Goal: Contribute content: Contribute content

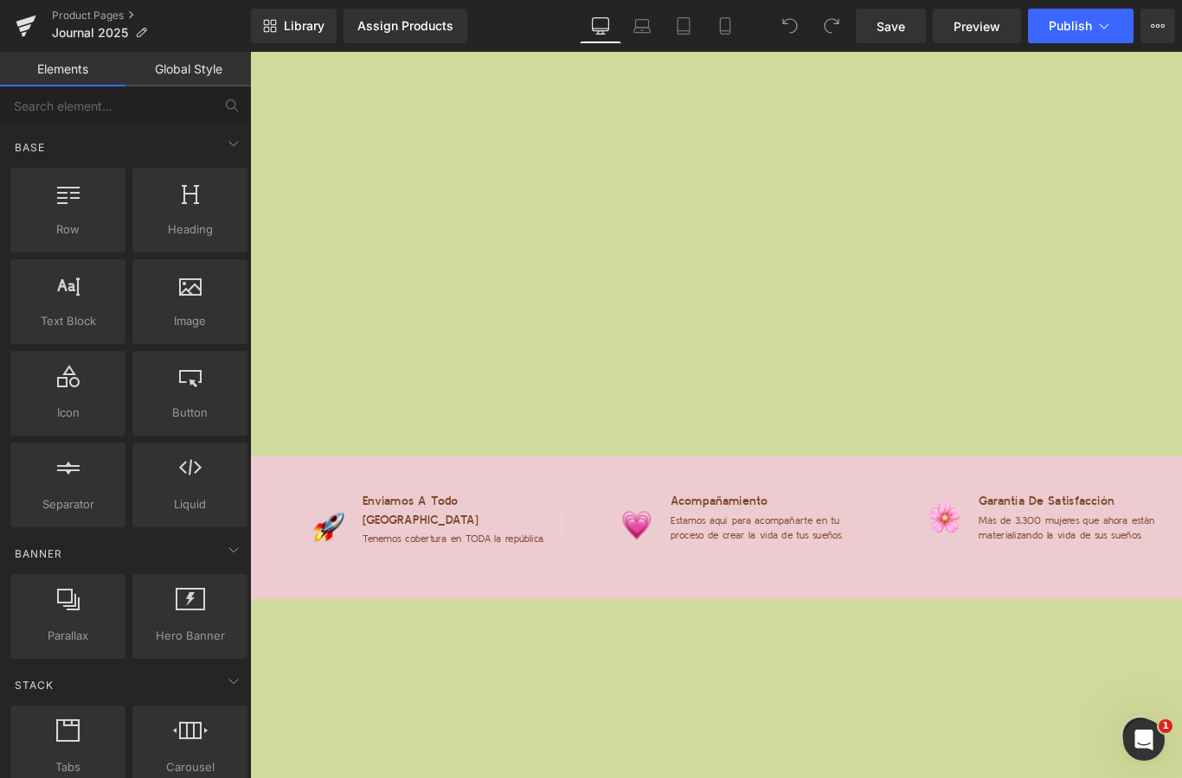
scroll to position [9049, 0]
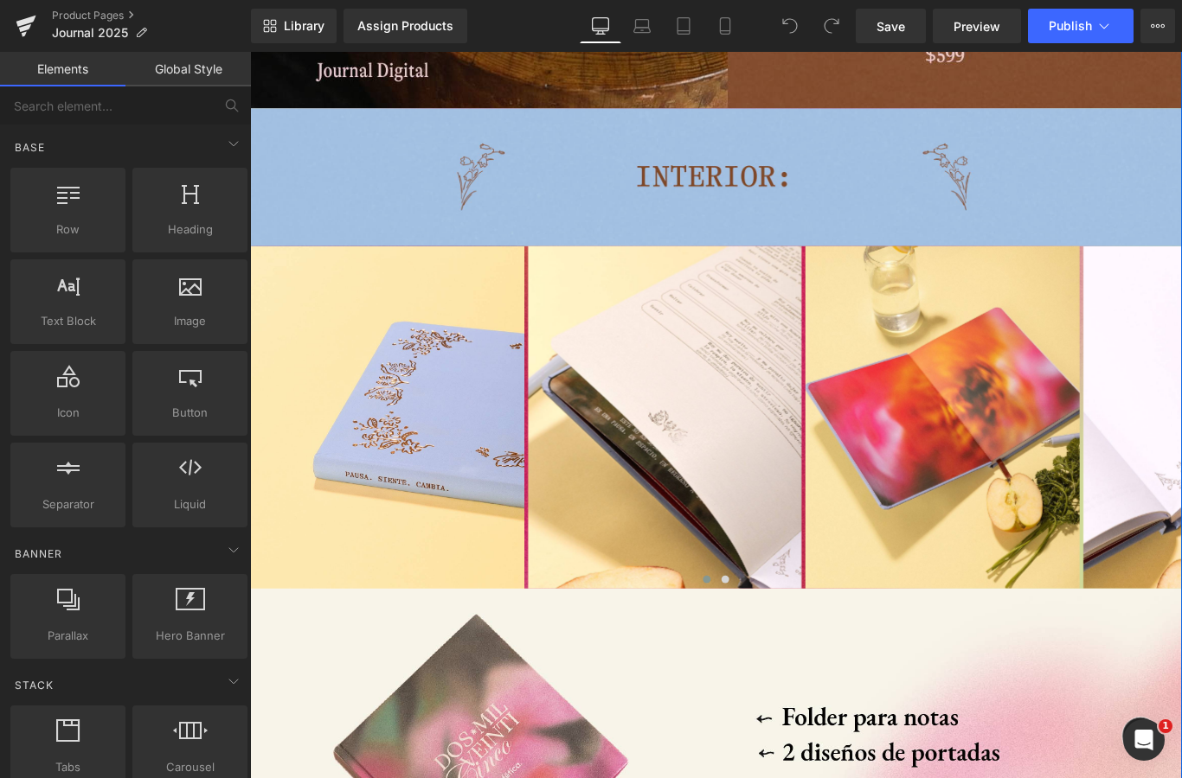
scroll to position [3761, 0]
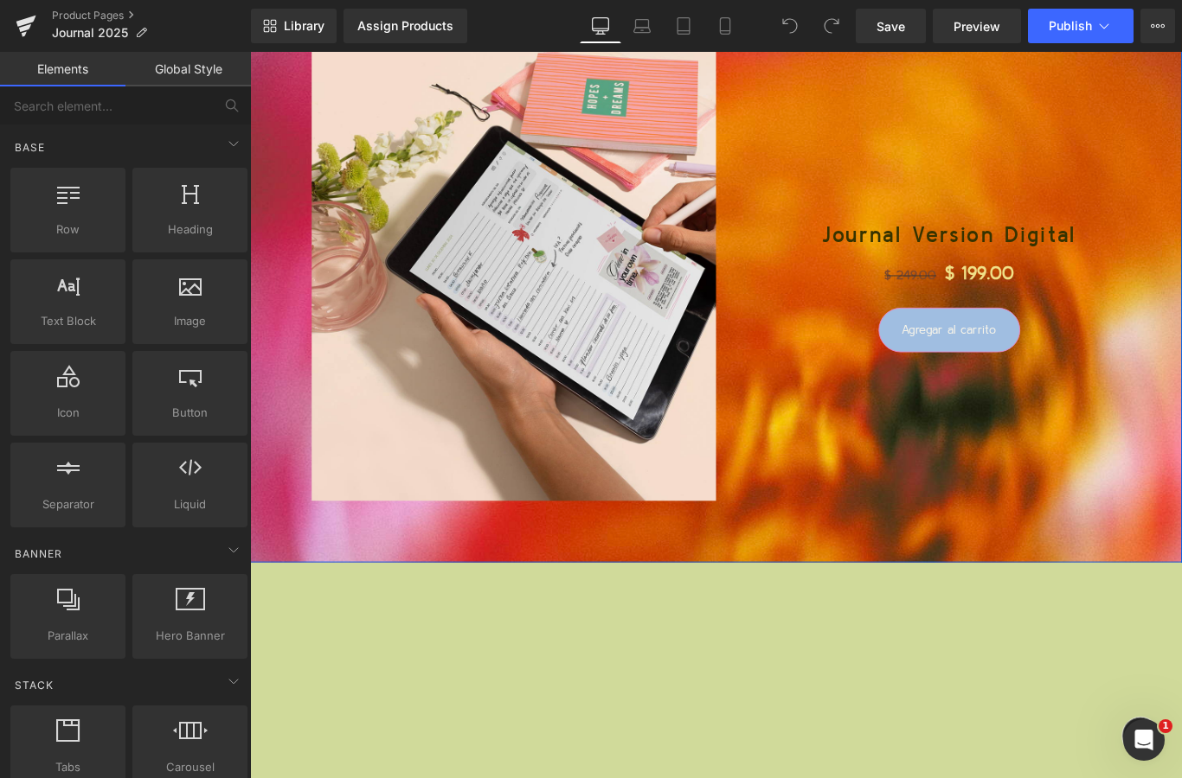
scroll to position [4887, 0]
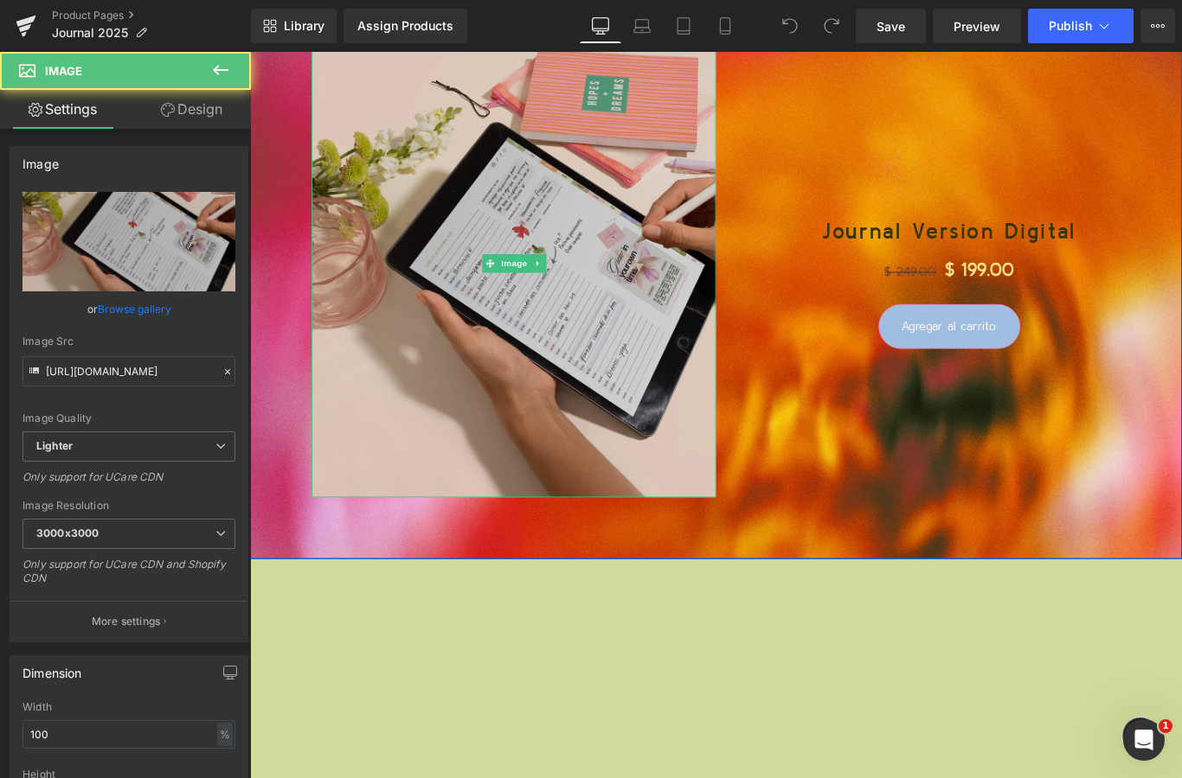
click at [539, 258] on img at bounding box center [546, 290] width 454 height 525
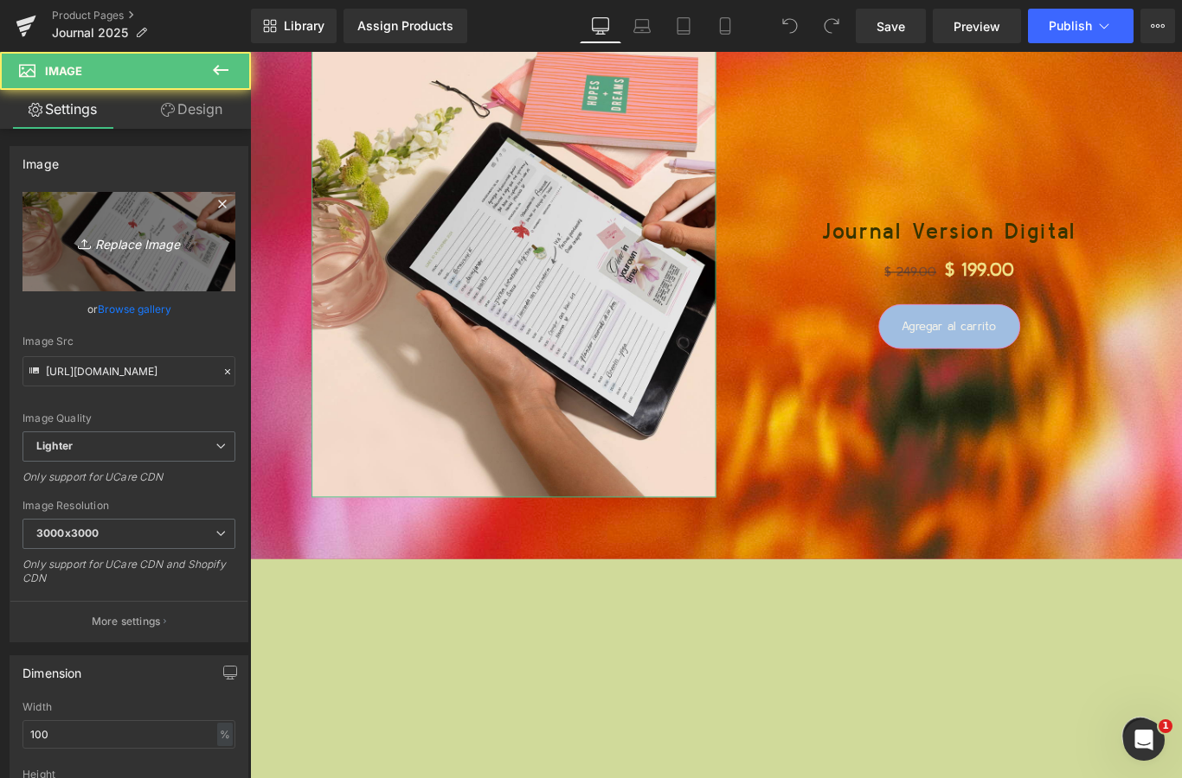
click at [120, 259] on link "Replace Image" at bounding box center [128, 241] width 213 height 99
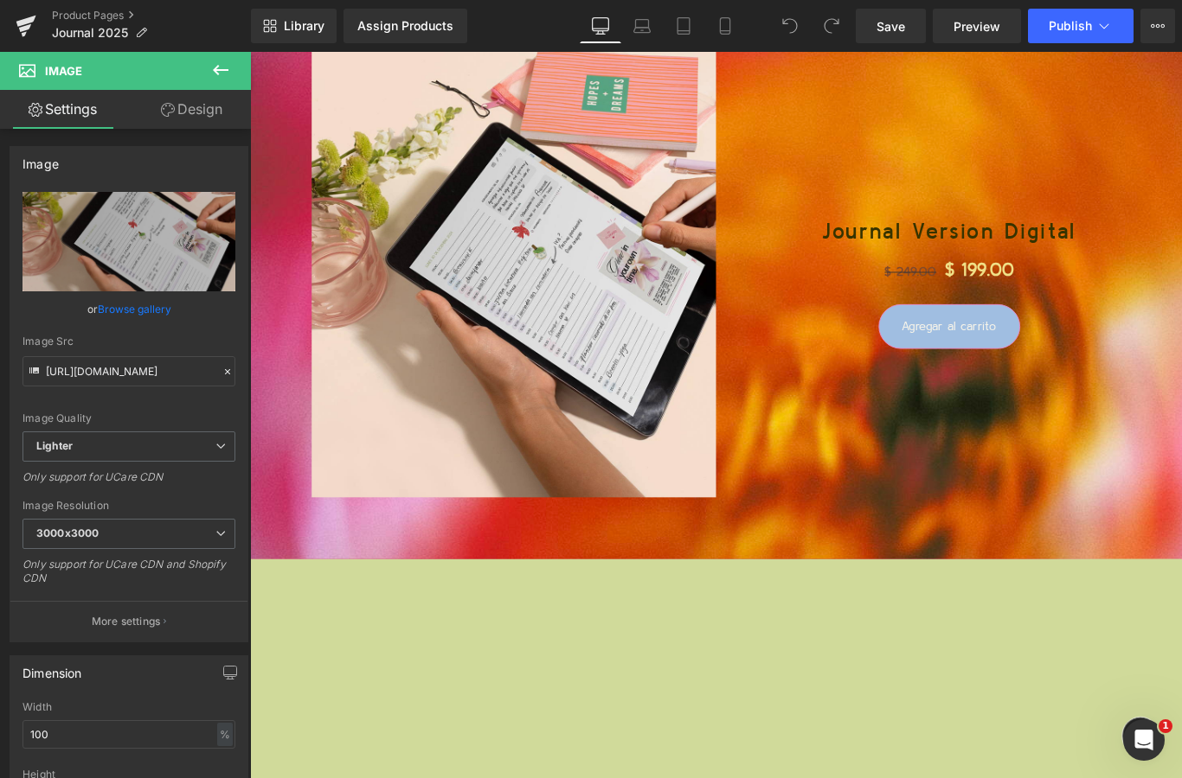
type input "C:\fakepath\IMG_2938.jpeg"
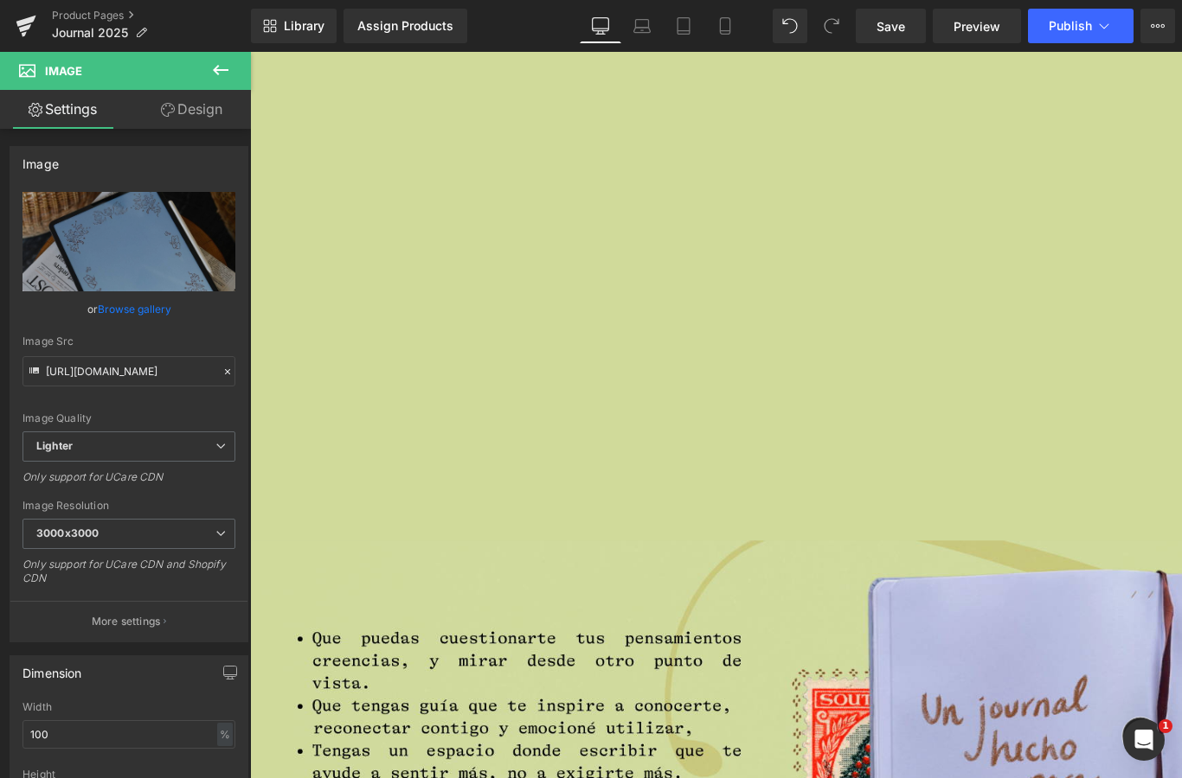
scroll to position [5617, 0]
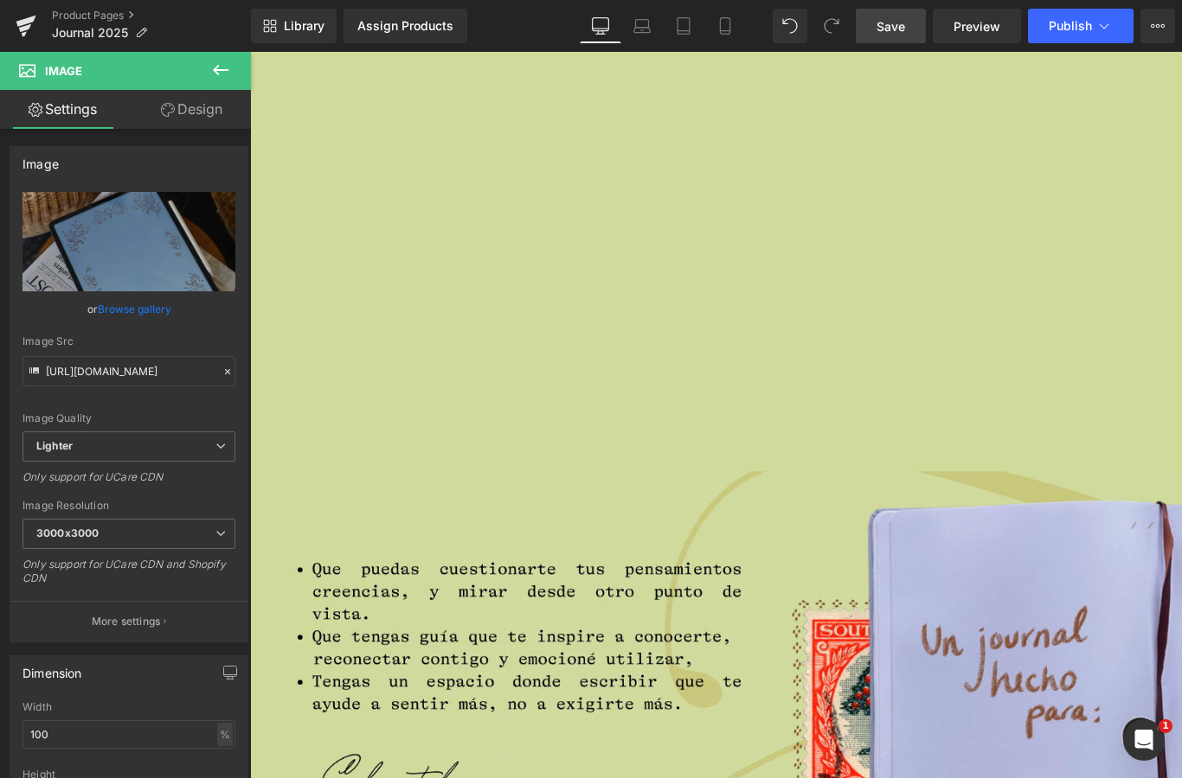
click at [883, 25] on span "Save" at bounding box center [890, 26] width 29 height 18
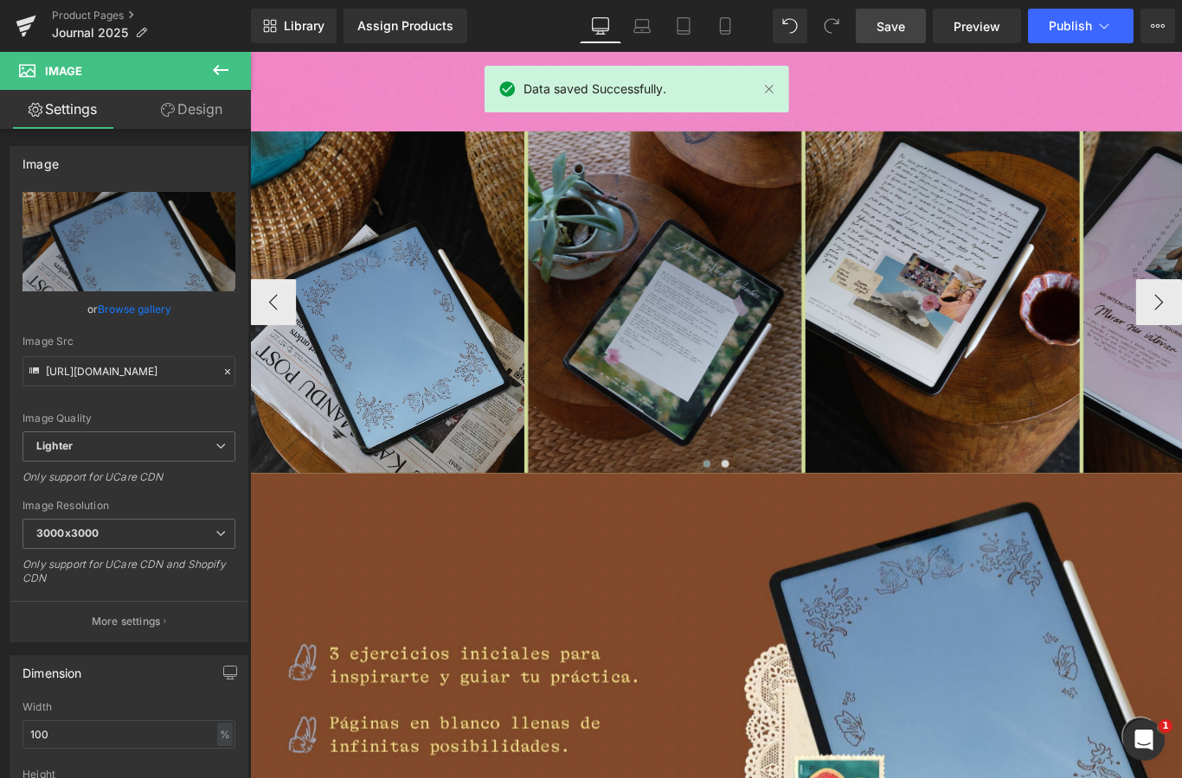
scroll to position [7725, 0]
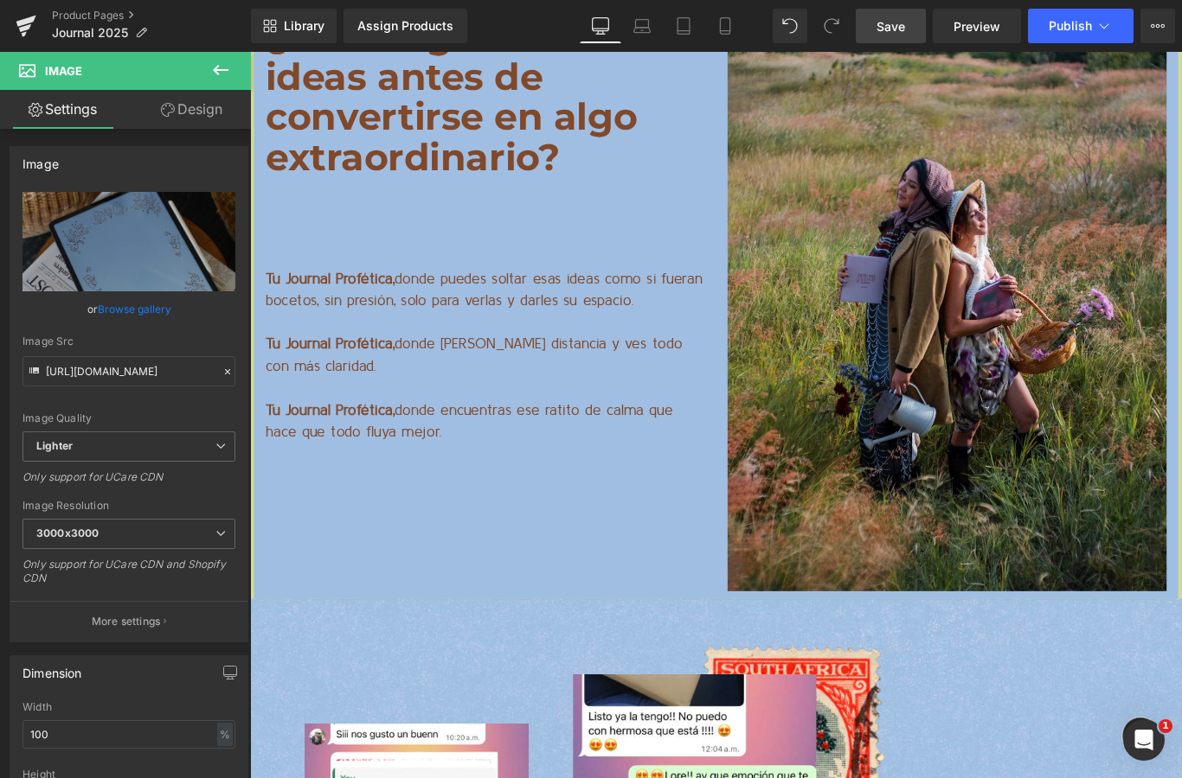
scroll to position [13687, 0]
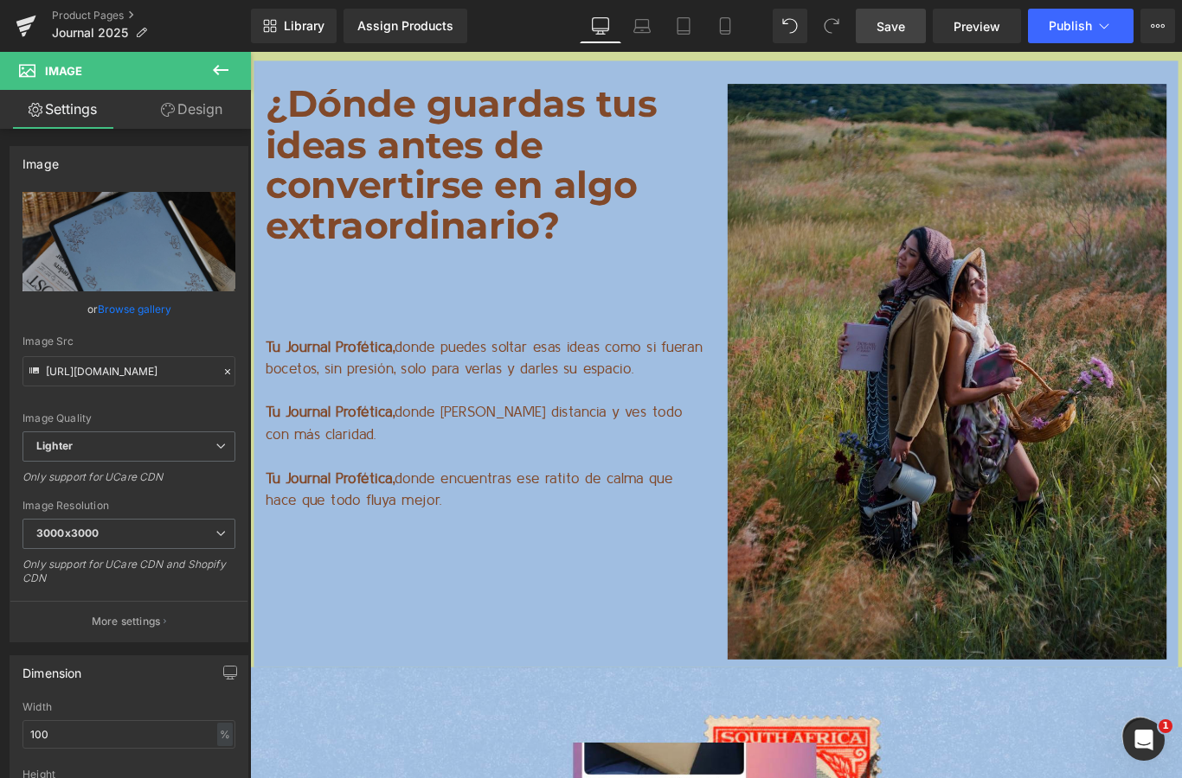
click at [1095, 405] on img at bounding box center [1032, 411] width 493 height 647
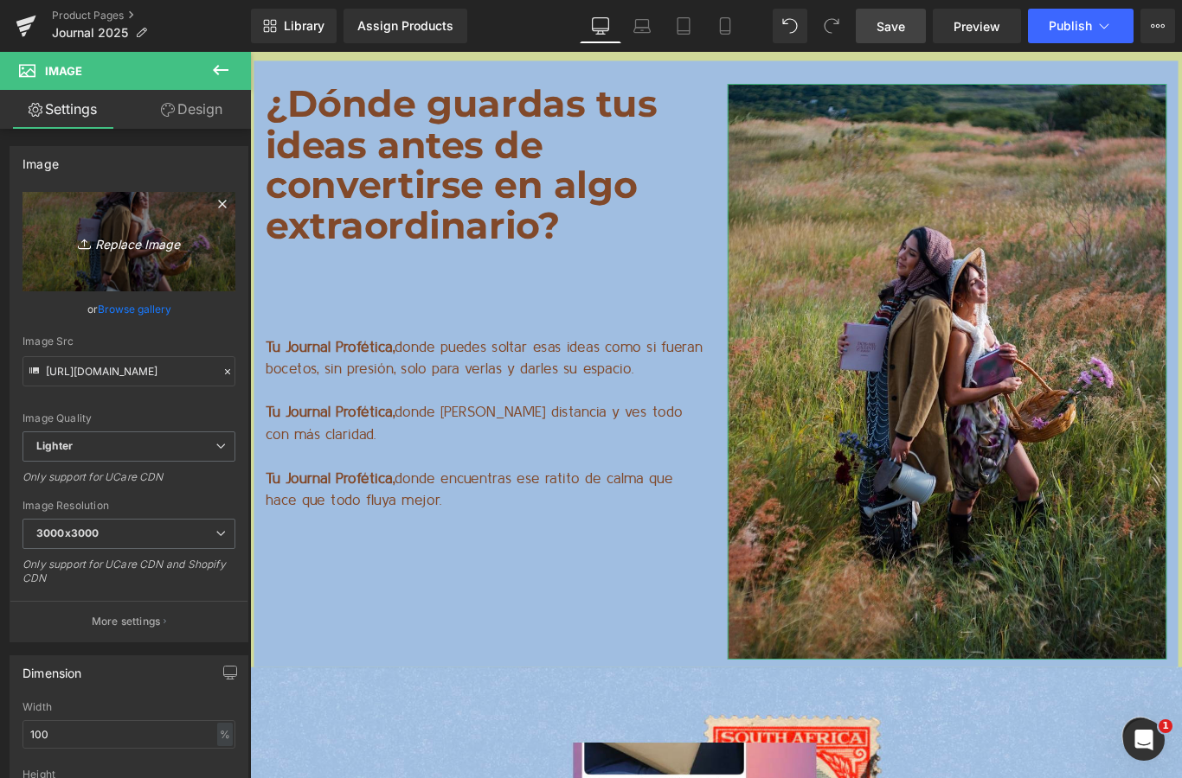
click at [131, 217] on link "Replace Image" at bounding box center [128, 241] width 213 height 99
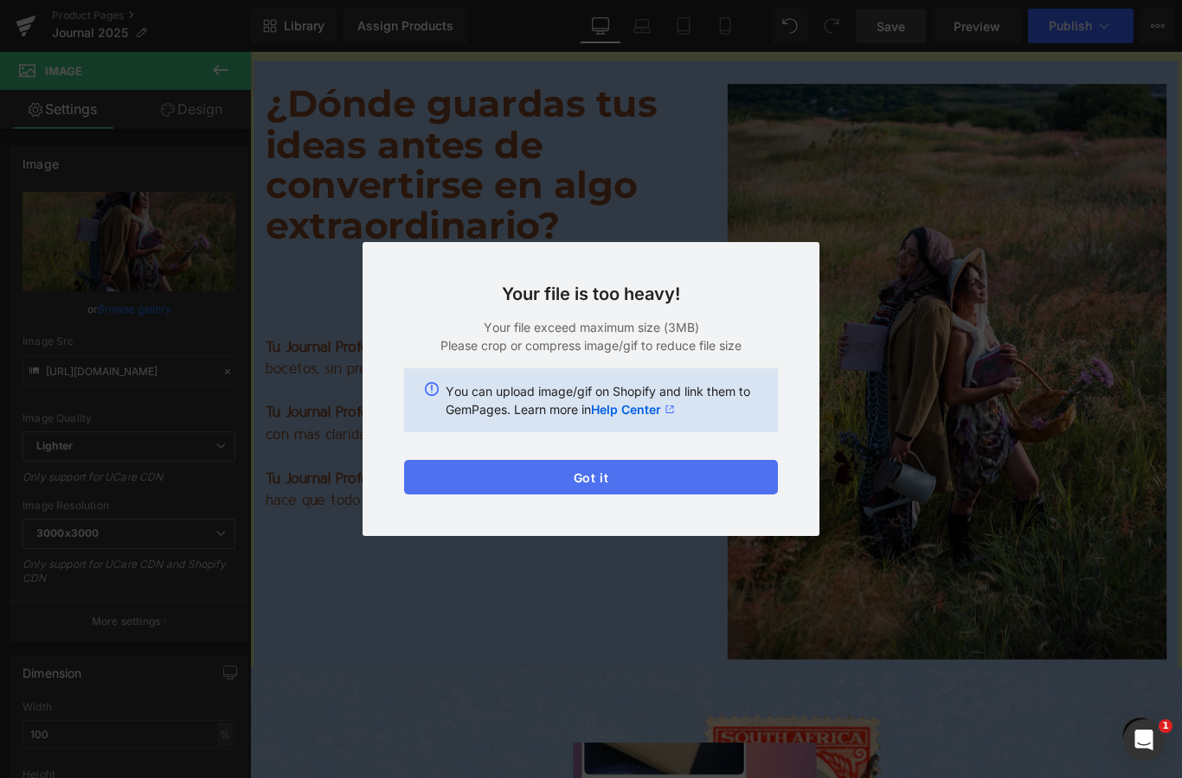
click at [631, 470] on button "Got it" at bounding box center [591, 477] width 374 height 35
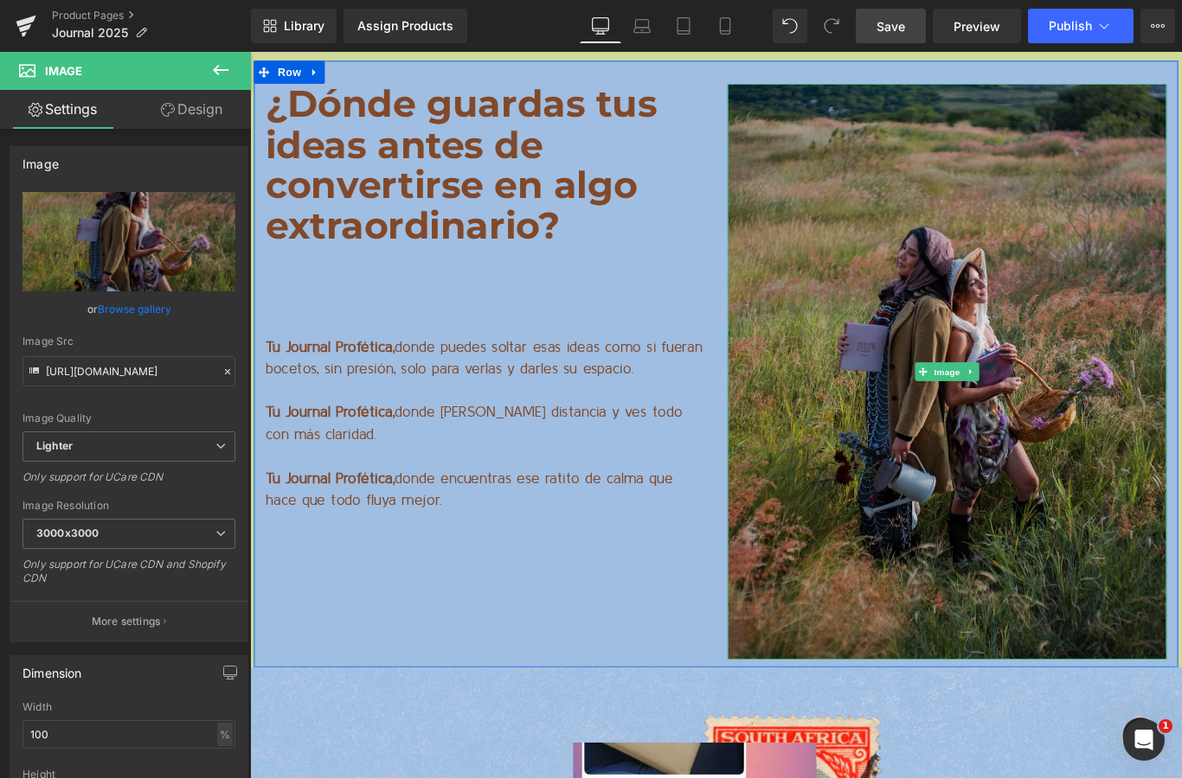
click at [1146, 454] on img at bounding box center [1032, 411] width 493 height 647
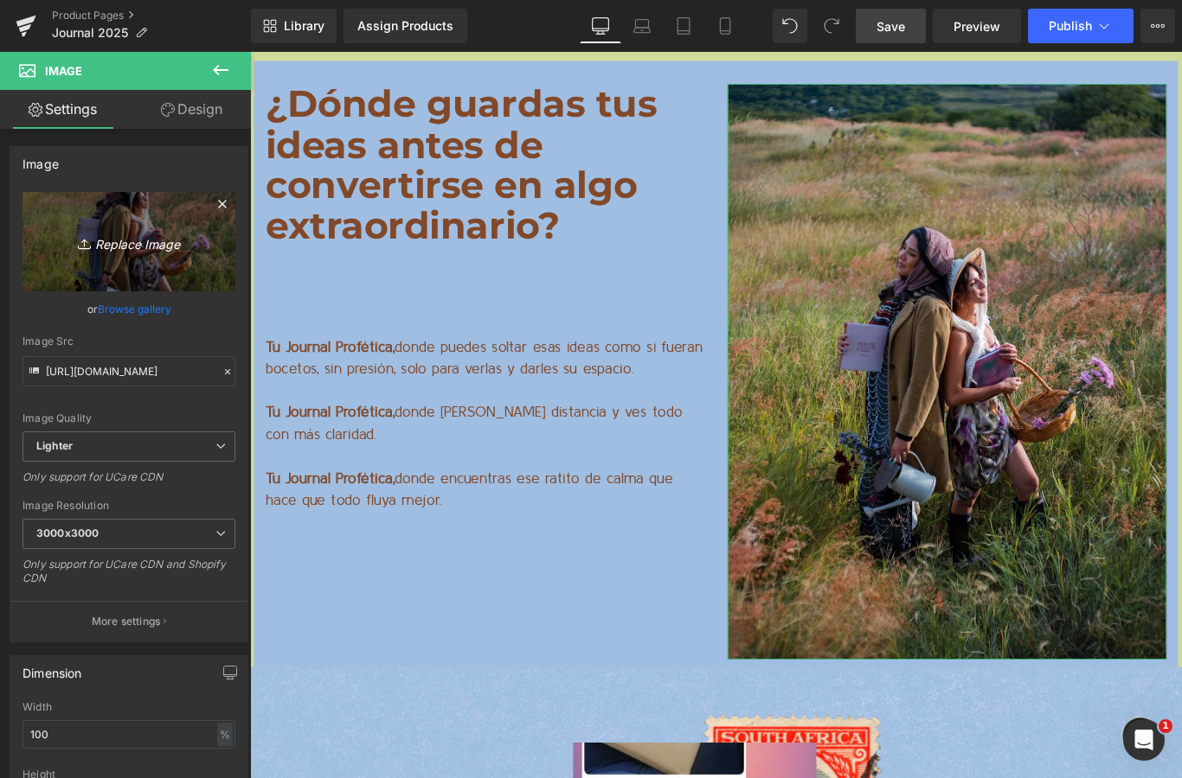
click at [143, 254] on link "Replace Image" at bounding box center [128, 241] width 213 height 99
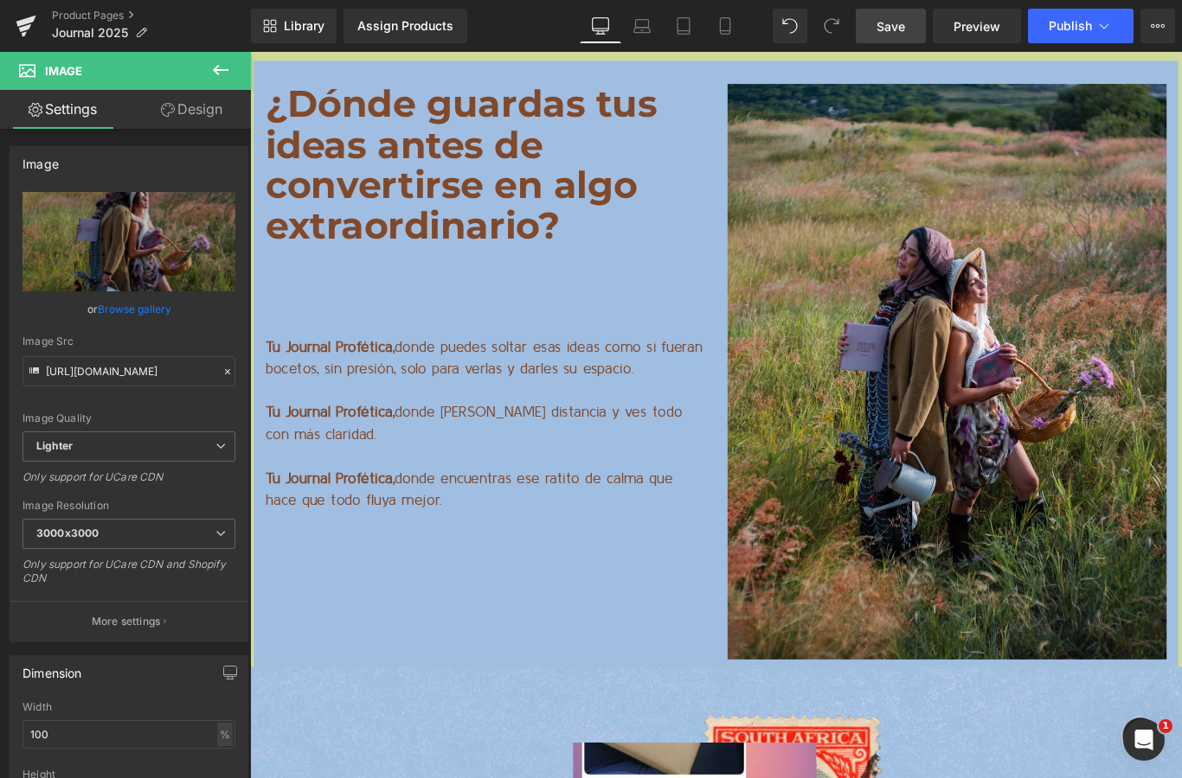
type input "C:\fakepath\IMG_3004.jpeg"
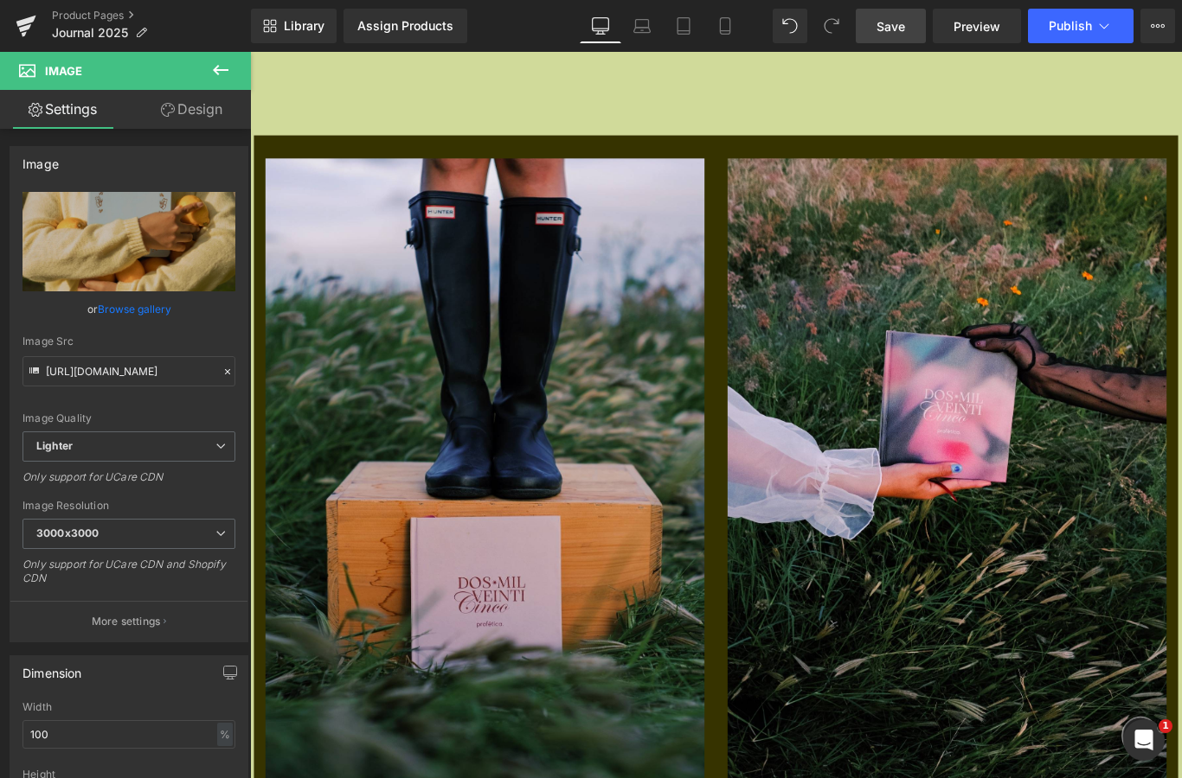
scroll to position [16626, 0]
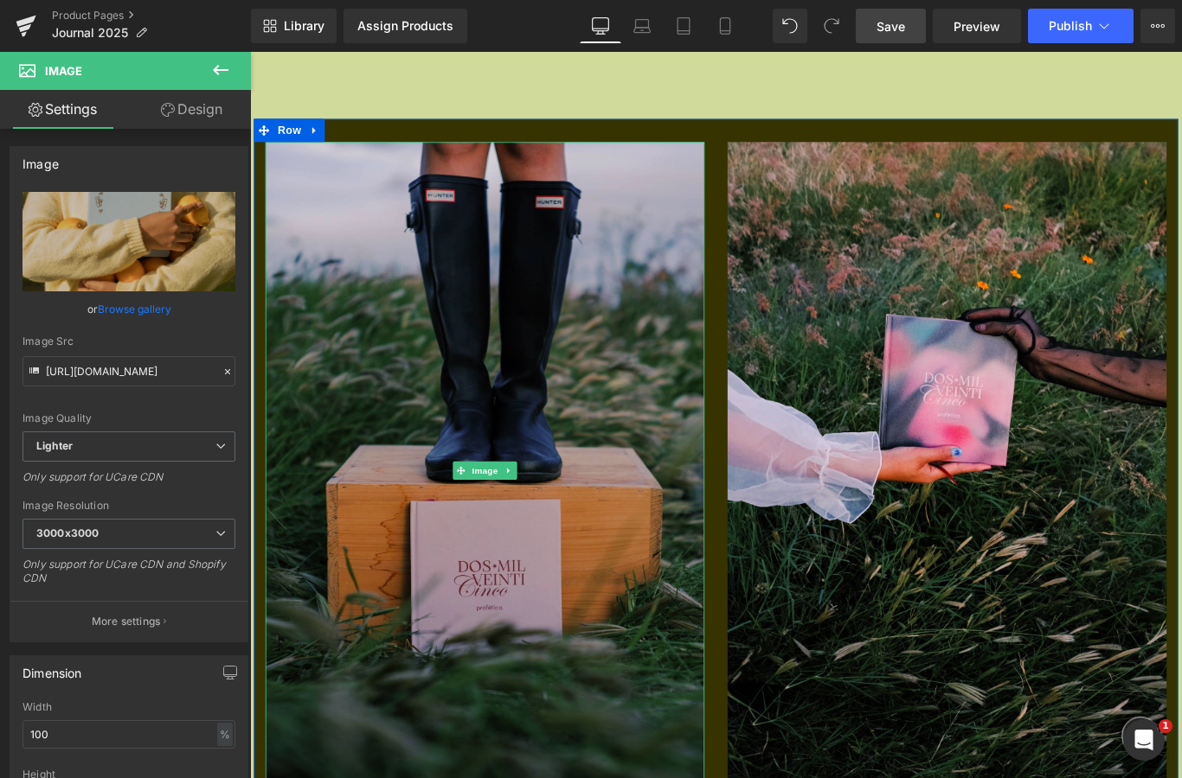
click at [510, 396] on img at bounding box center [513, 523] width 493 height 740
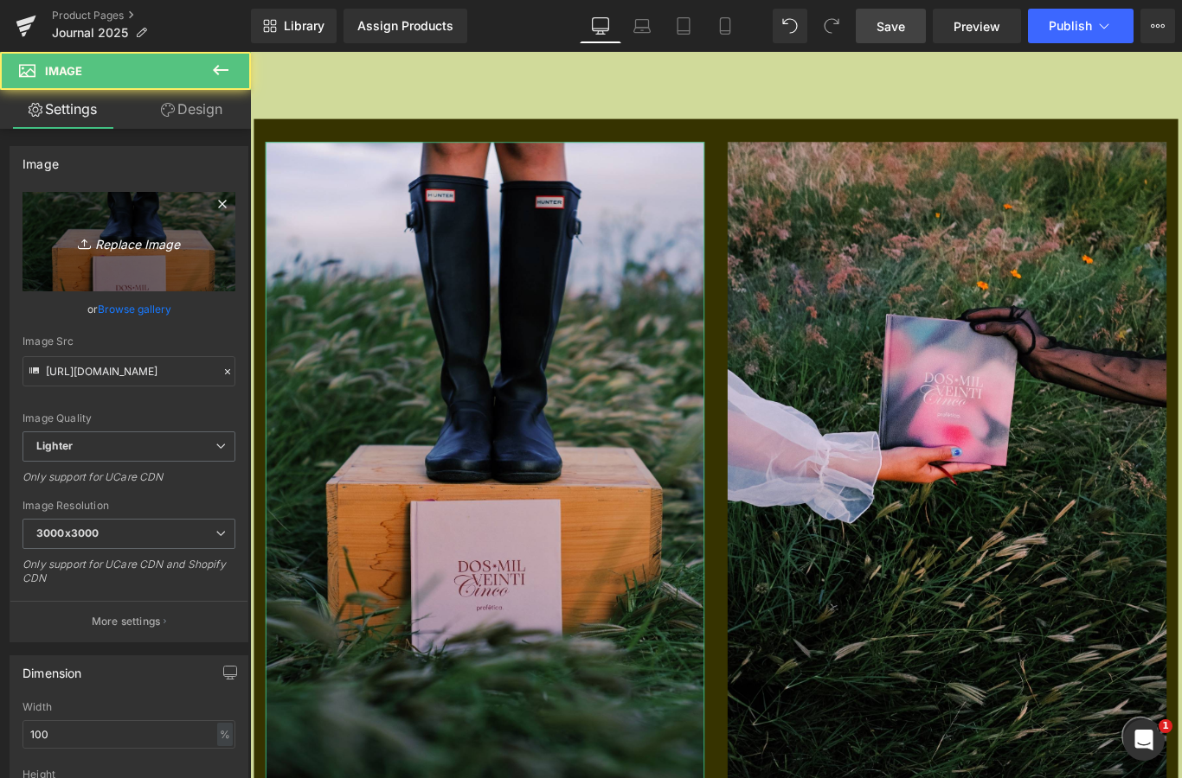
click at [134, 244] on icon "Replace Image" at bounding box center [129, 242] width 138 height 22
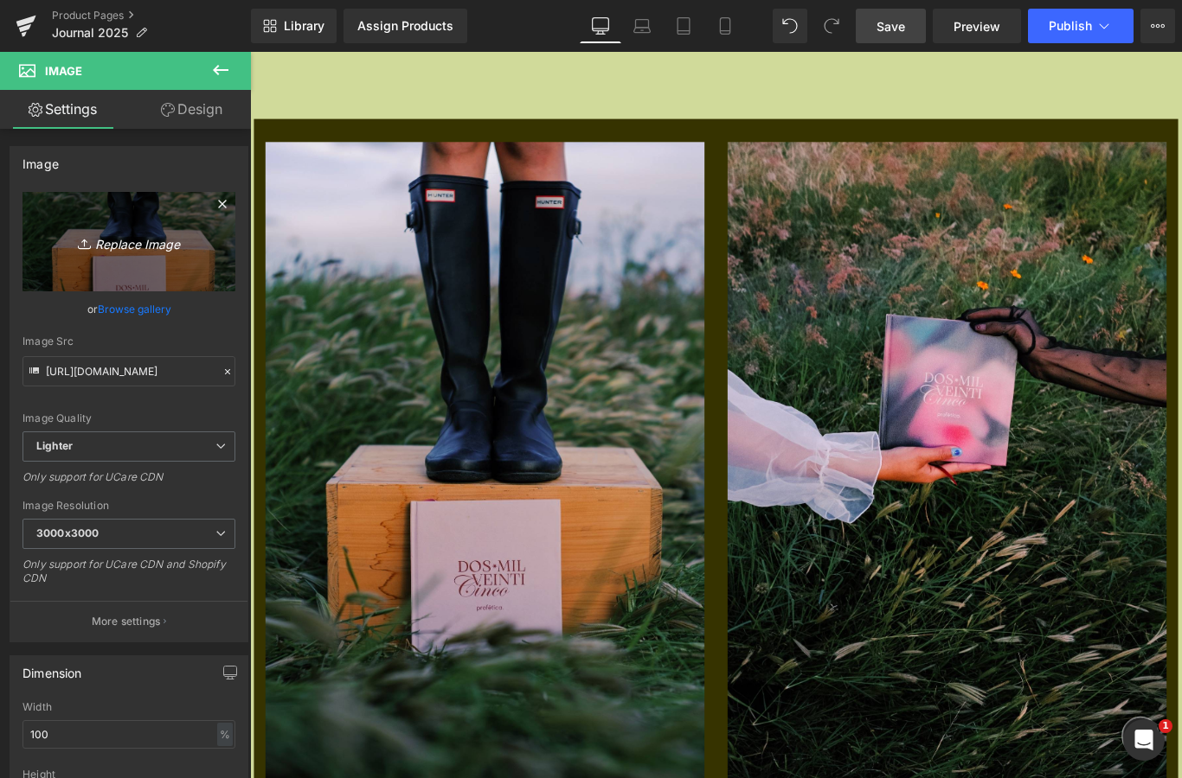
type input "C:\fakepath\IMG_3005.jpeg"
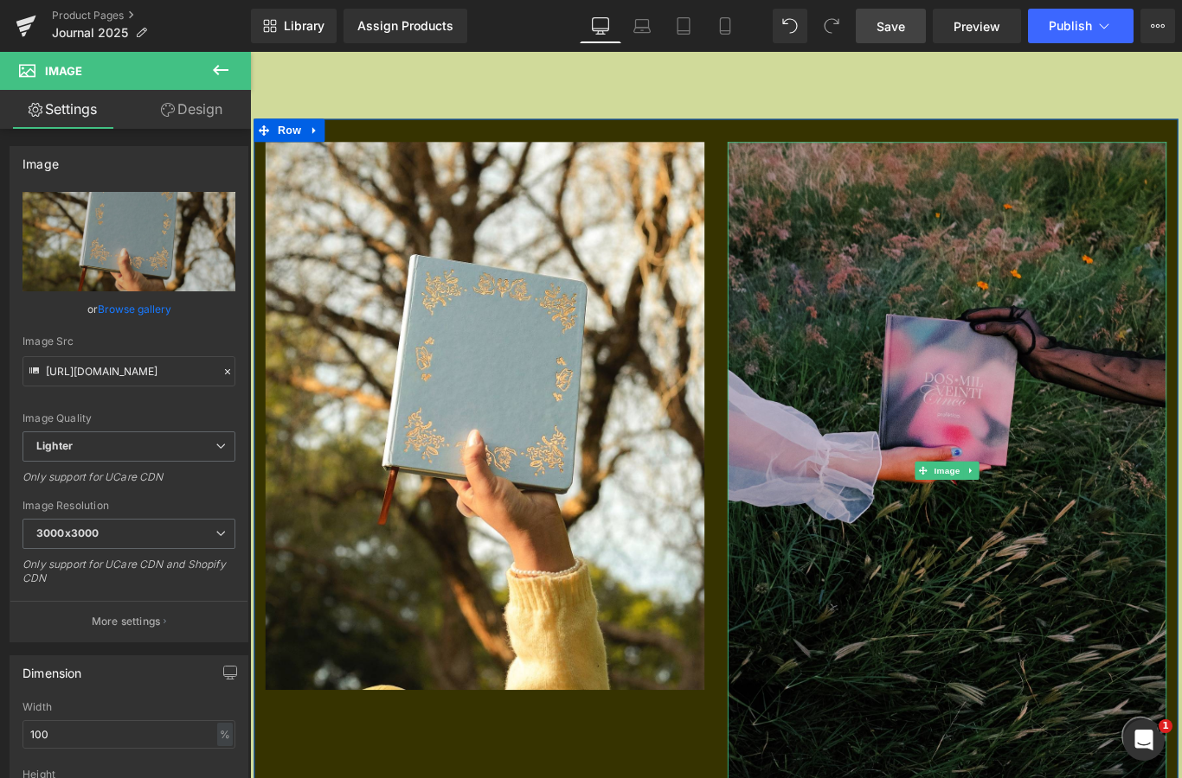
click at [1011, 432] on img at bounding box center [1032, 523] width 493 height 740
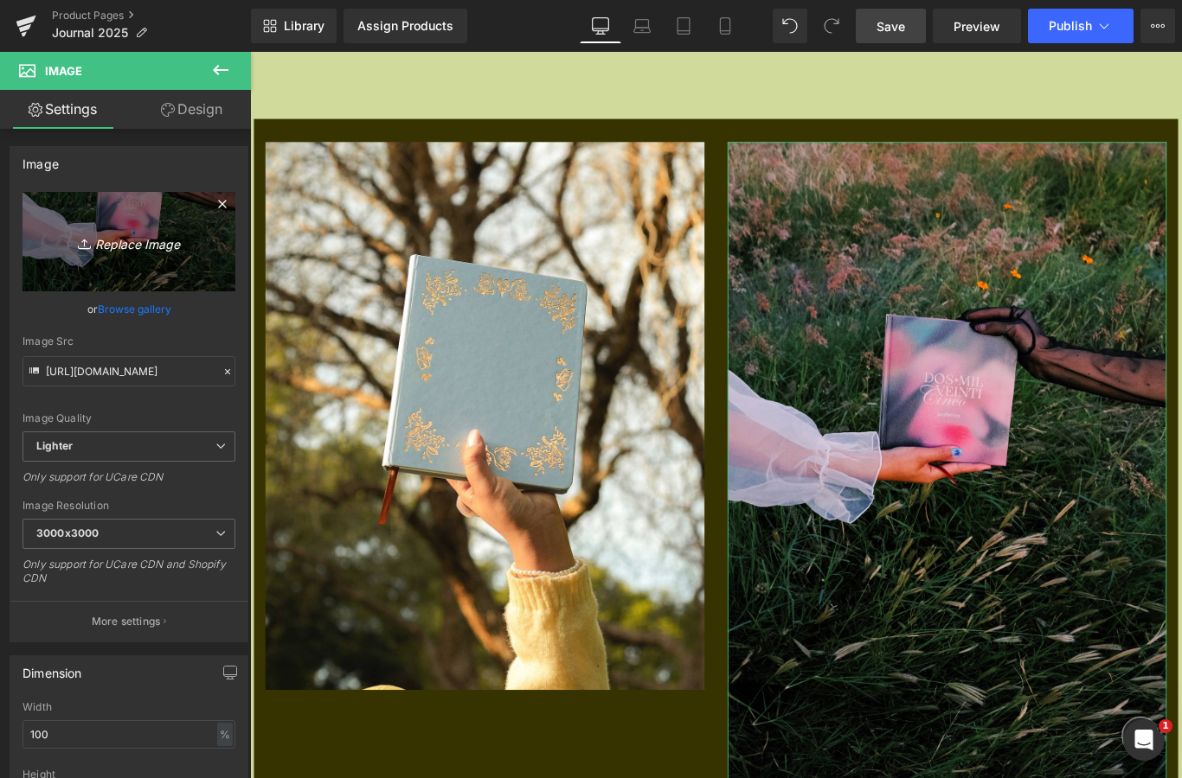
click at [96, 250] on icon "Replace Image" at bounding box center [129, 242] width 138 height 22
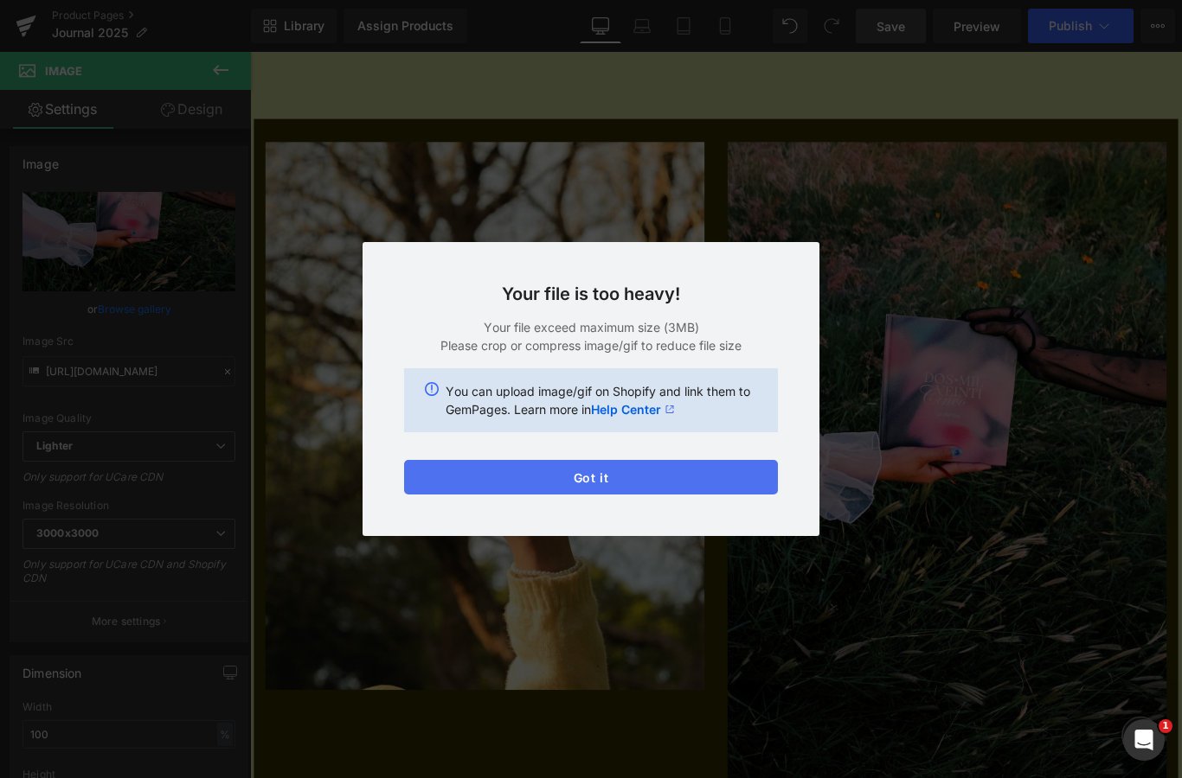
click at [661, 488] on button "Got it" at bounding box center [591, 477] width 374 height 35
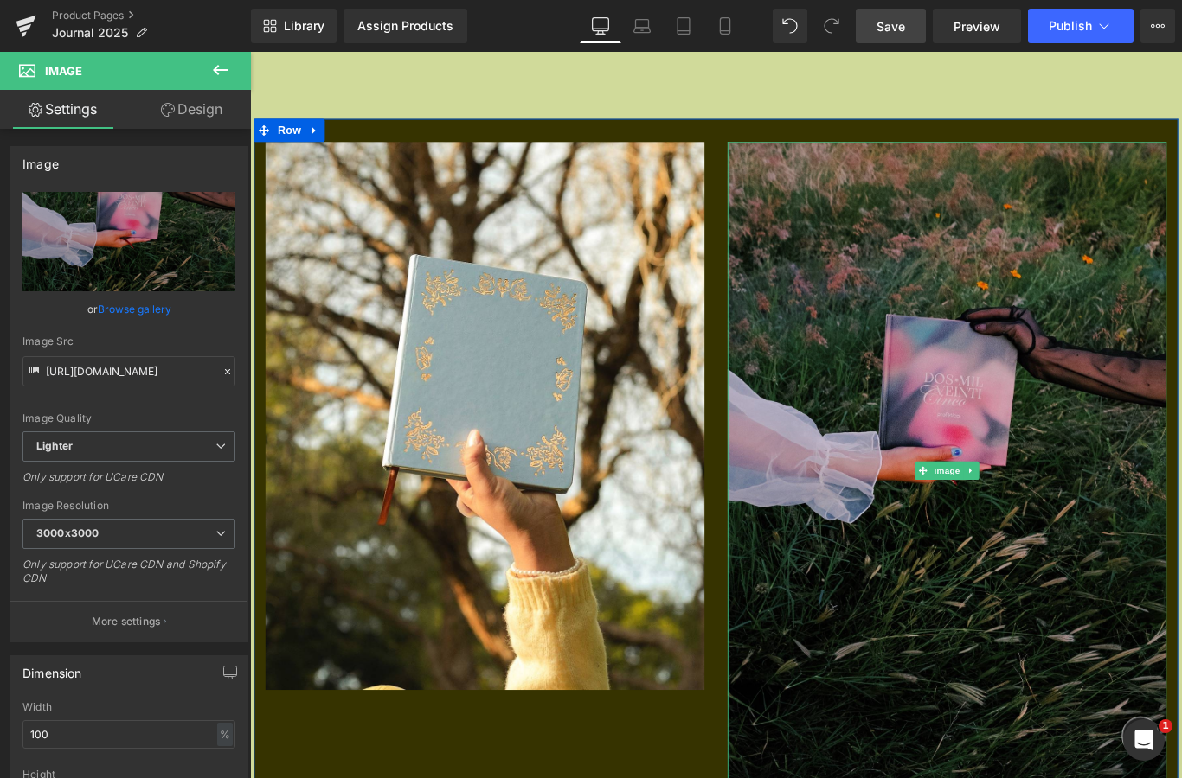
click at [1070, 424] on img at bounding box center [1032, 523] width 493 height 740
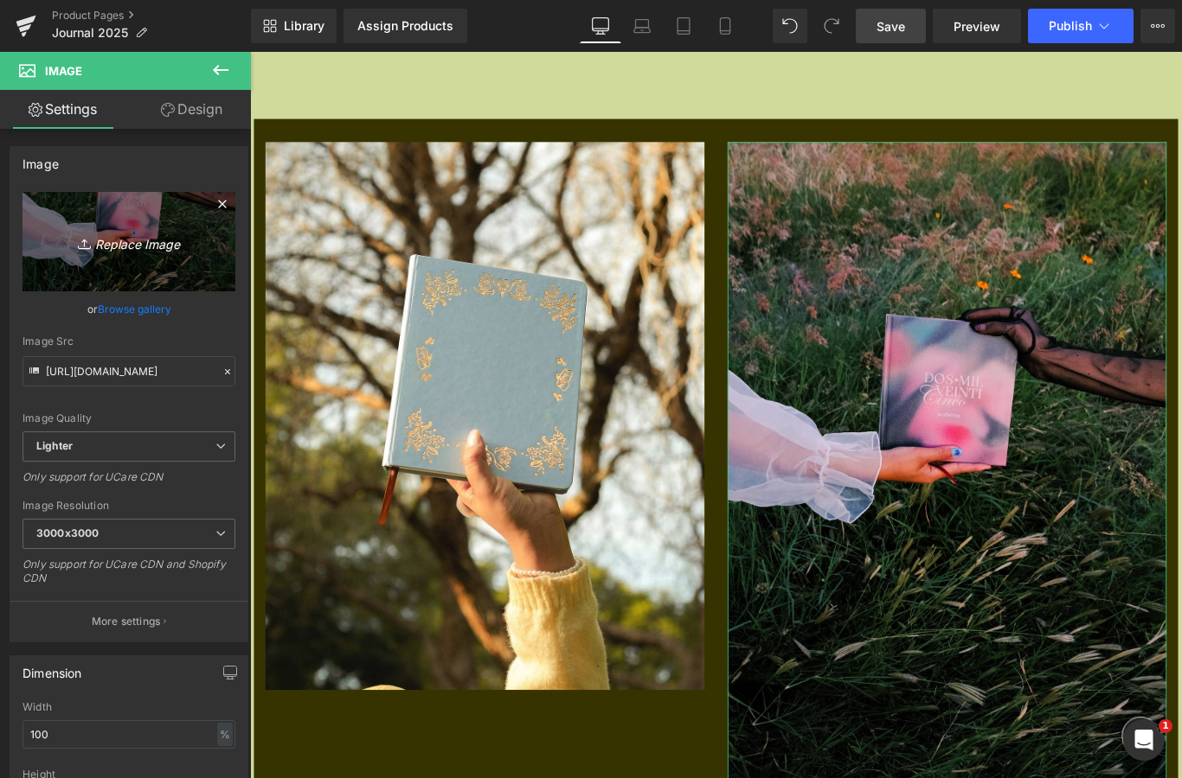
click at [144, 252] on icon "Replace Image" at bounding box center [129, 242] width 138 height 22
type input "C:\fakepath\IMG_3006.jpeg"
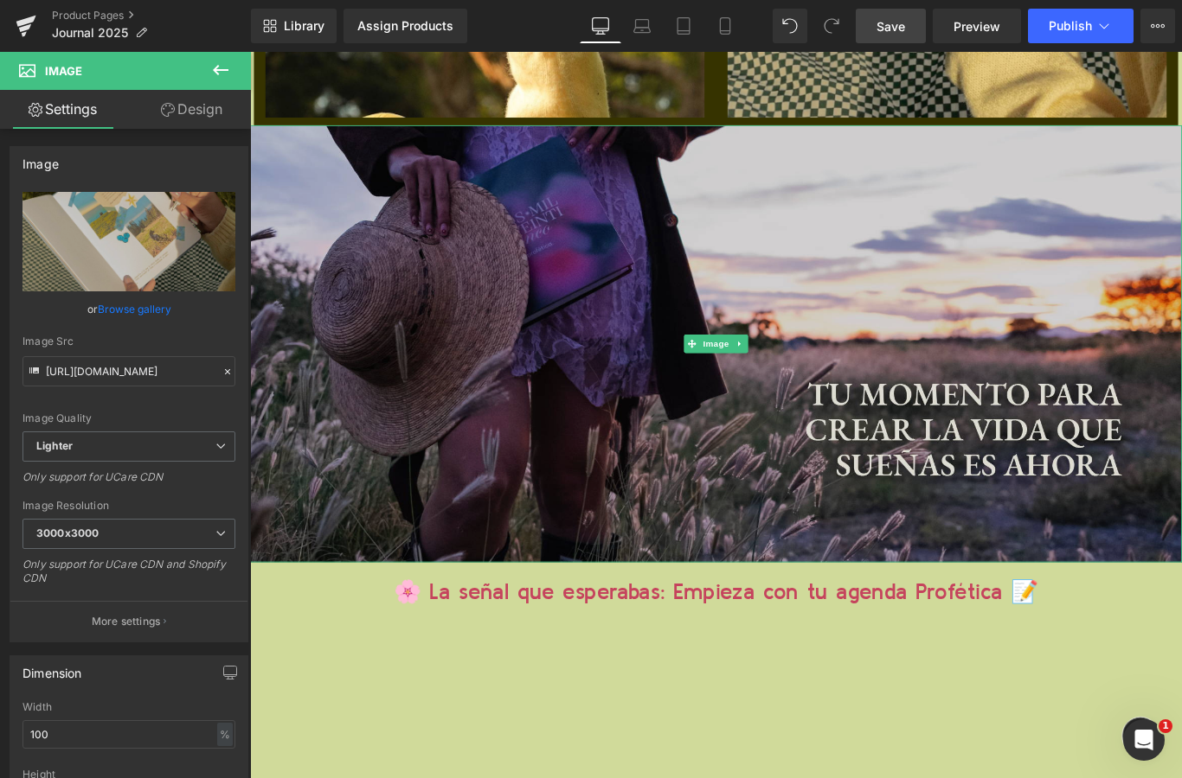
scroll to position [17139, 0]
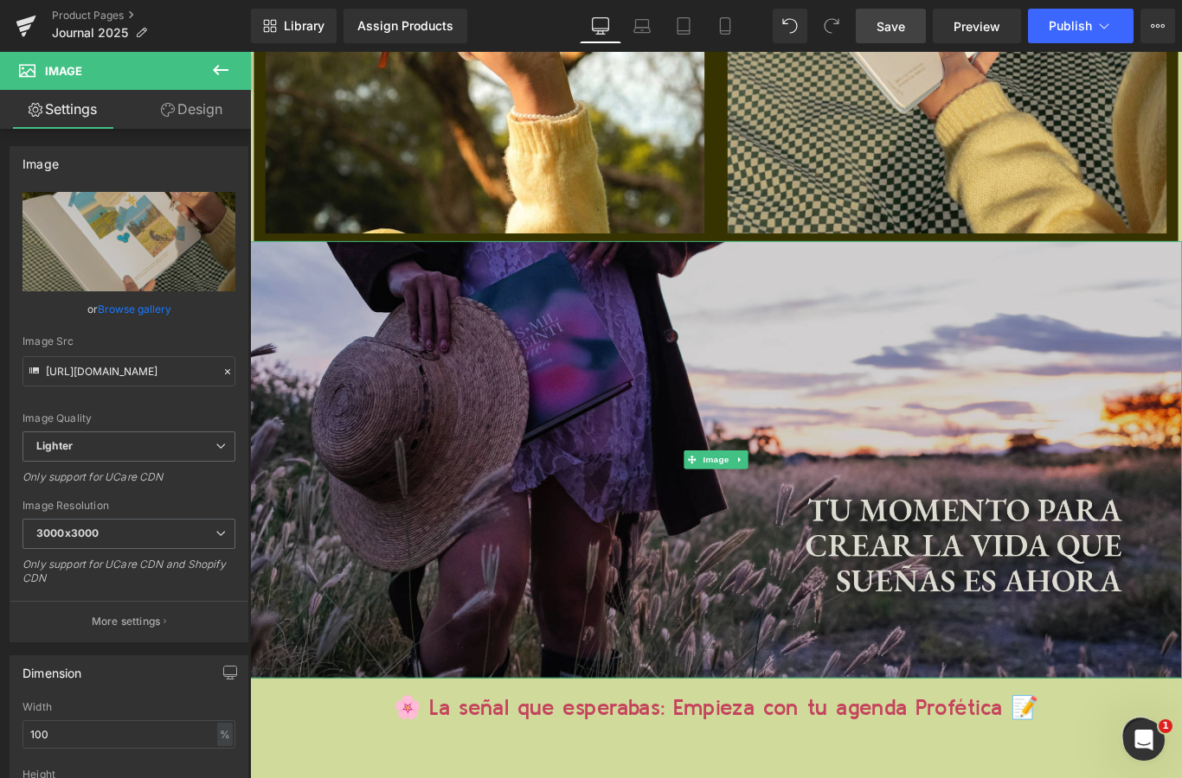
click at [558, 381] on img at bounding box center [773, 510] width 1047 height 491
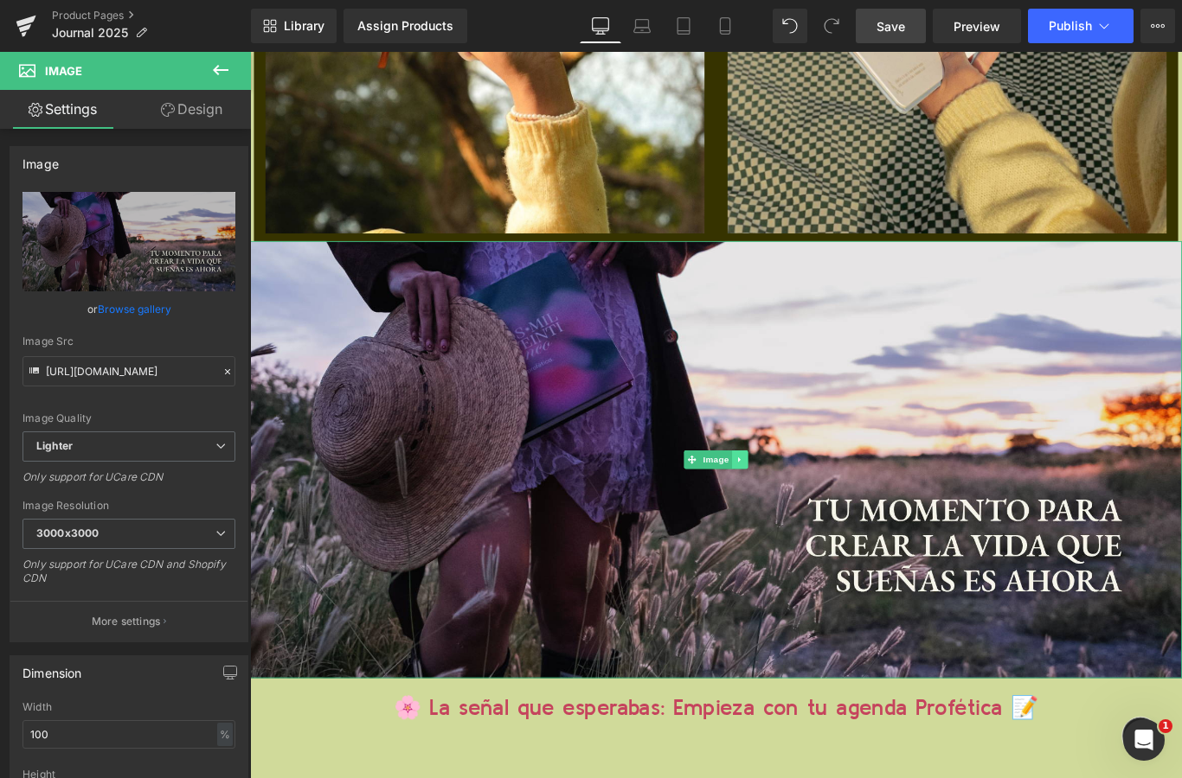
click at [796, 505] on icon at bounding box center [801, 510] width 10 height 10
click at [809, 506] on icon at bounding box center [809, 511] width 10 height 10
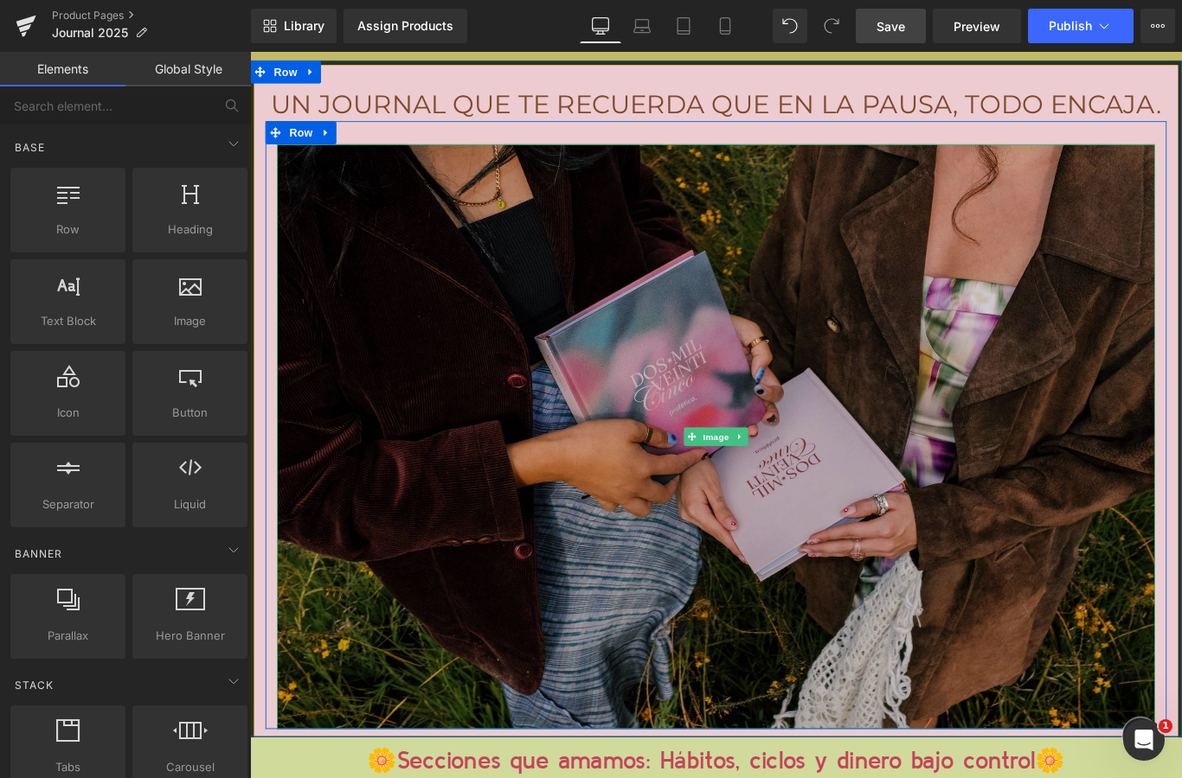
scroll to position [11259, 0]
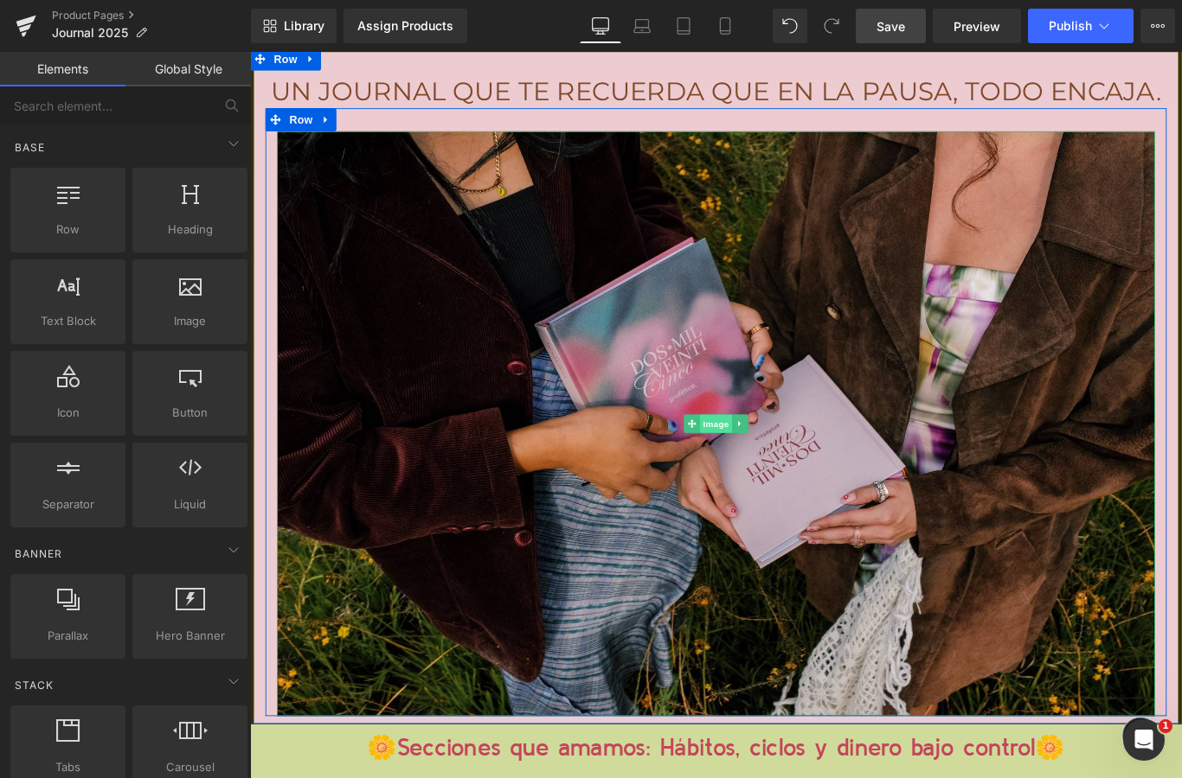
click at [764, 464] on span "Image" at bounding box center [773, 469] width 36 height 21
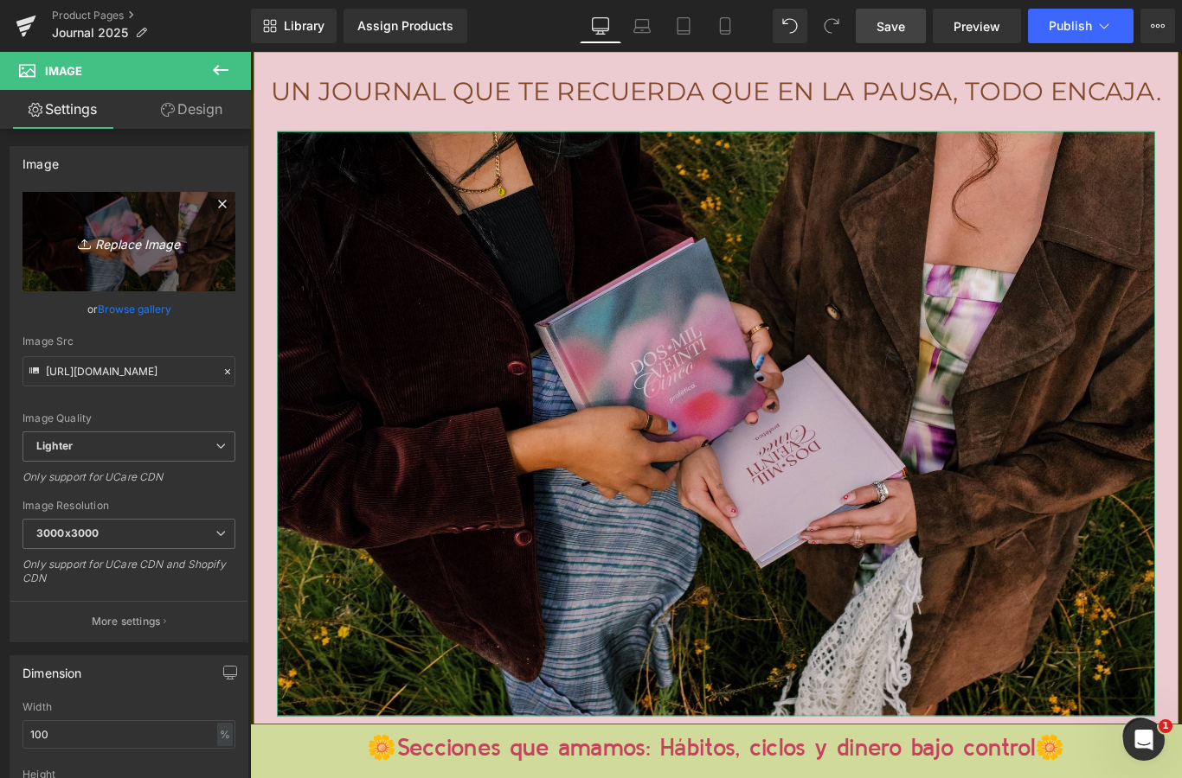
click at [131, 262] on link "Replace Image" at bounding box center [128, 241] width 213 height 99
type input "C:\fakepath\IMG_2996.jpeg"
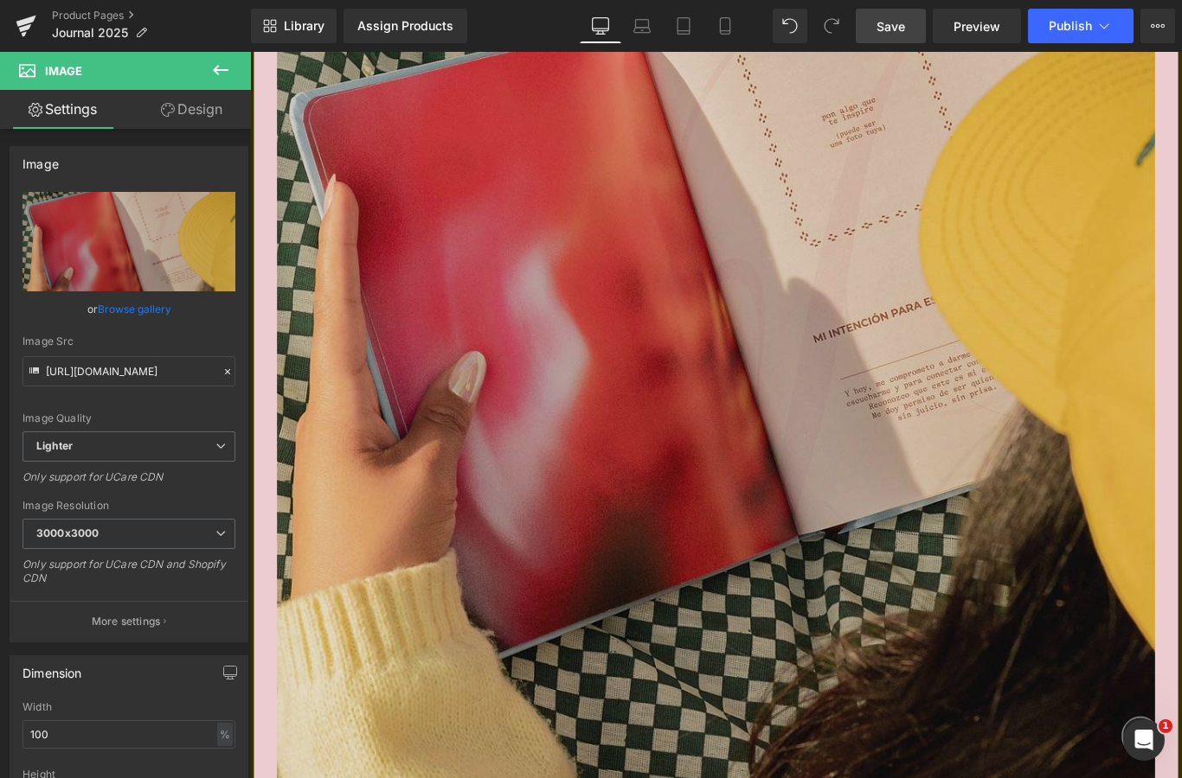
scroll to position [11724, 0]
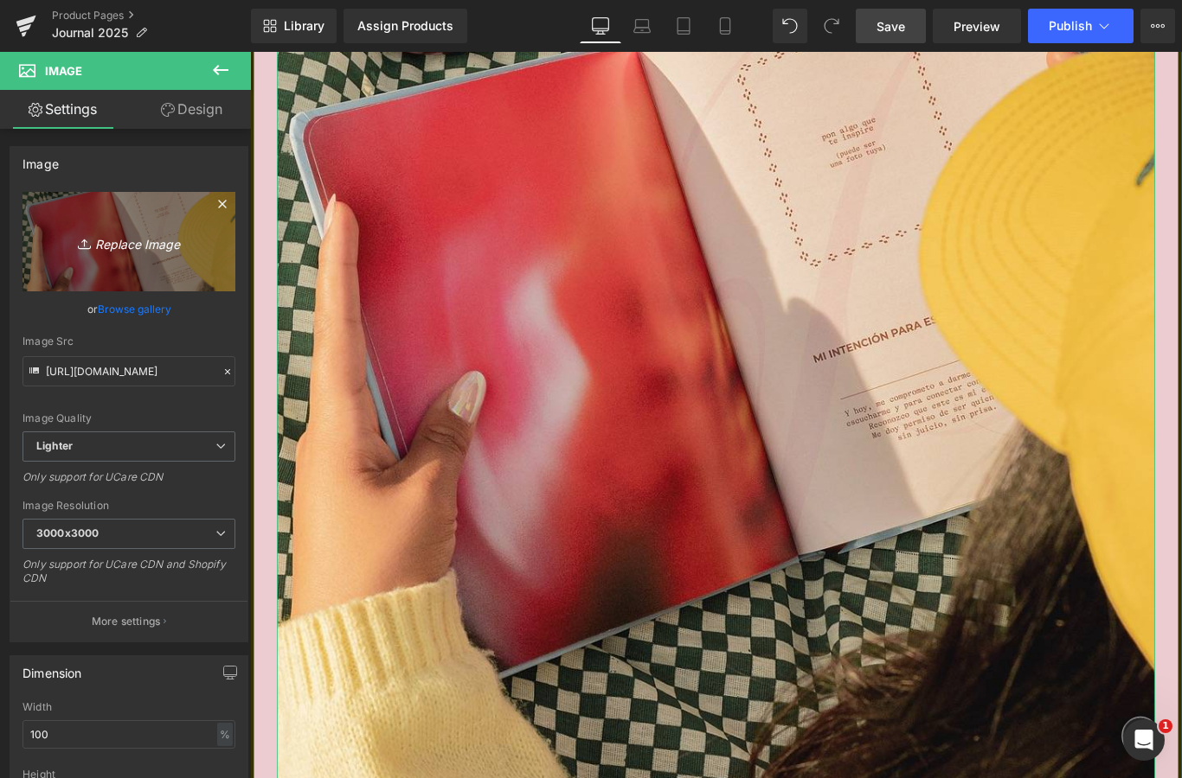
click at [118, 244] on icon "Replace Image" at bounding box center [129, 242] width 138 height 22
type input "C:\fakepath\IMG_2994.jpeg"
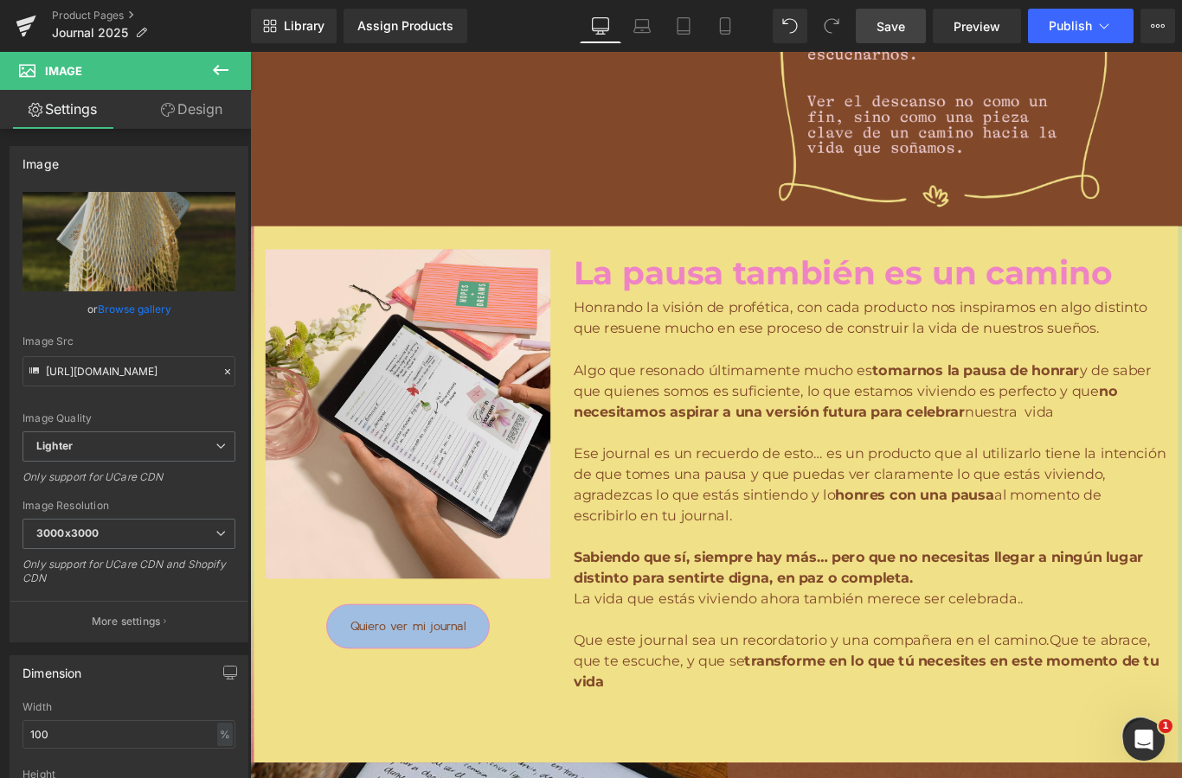
scroll to position [2434, 0]
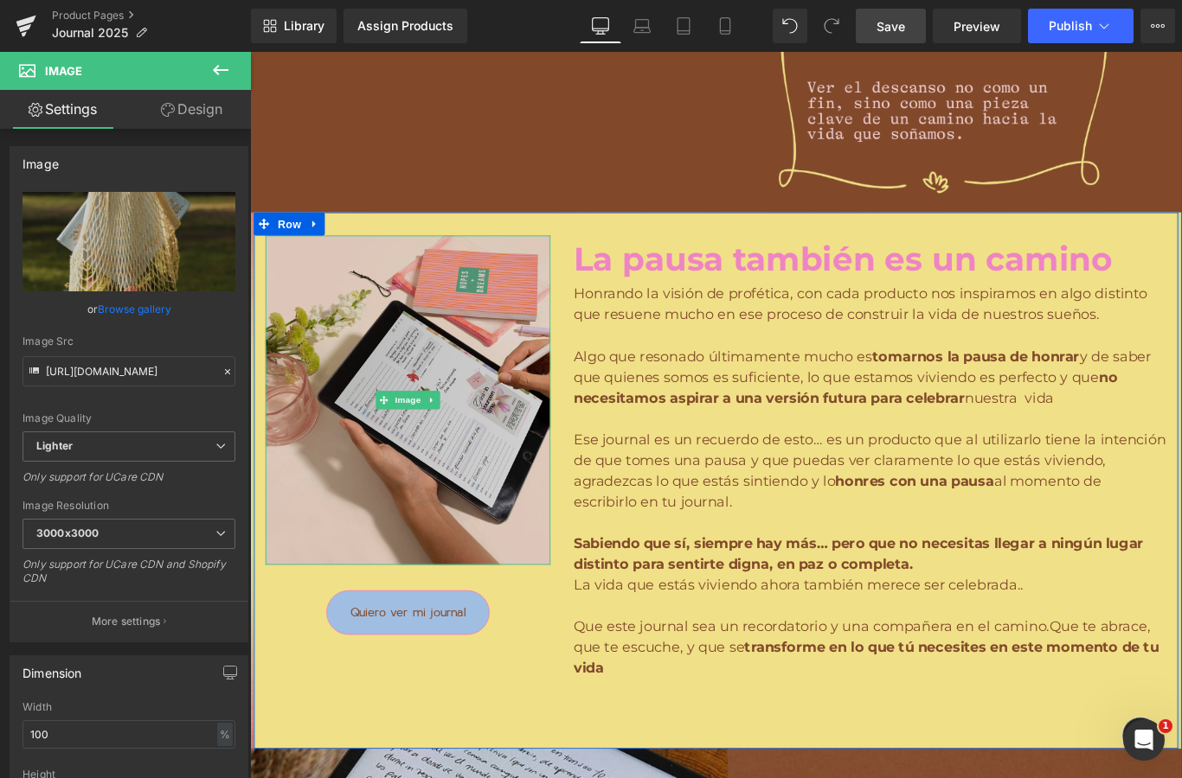
click at [471, 464] on img at bounding box center [427, 444] width 320 height 370
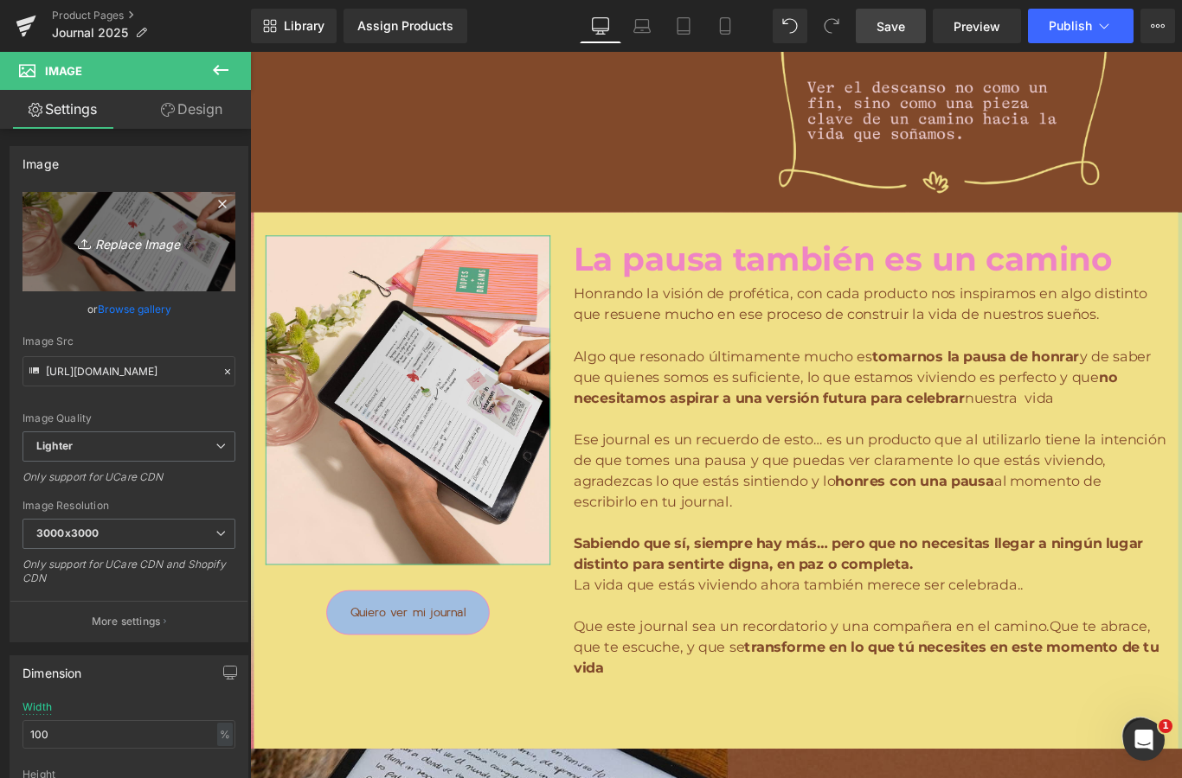
click at [129, 257] on link "Replace Image" at bounding box center [128, 241] width 213 height 99
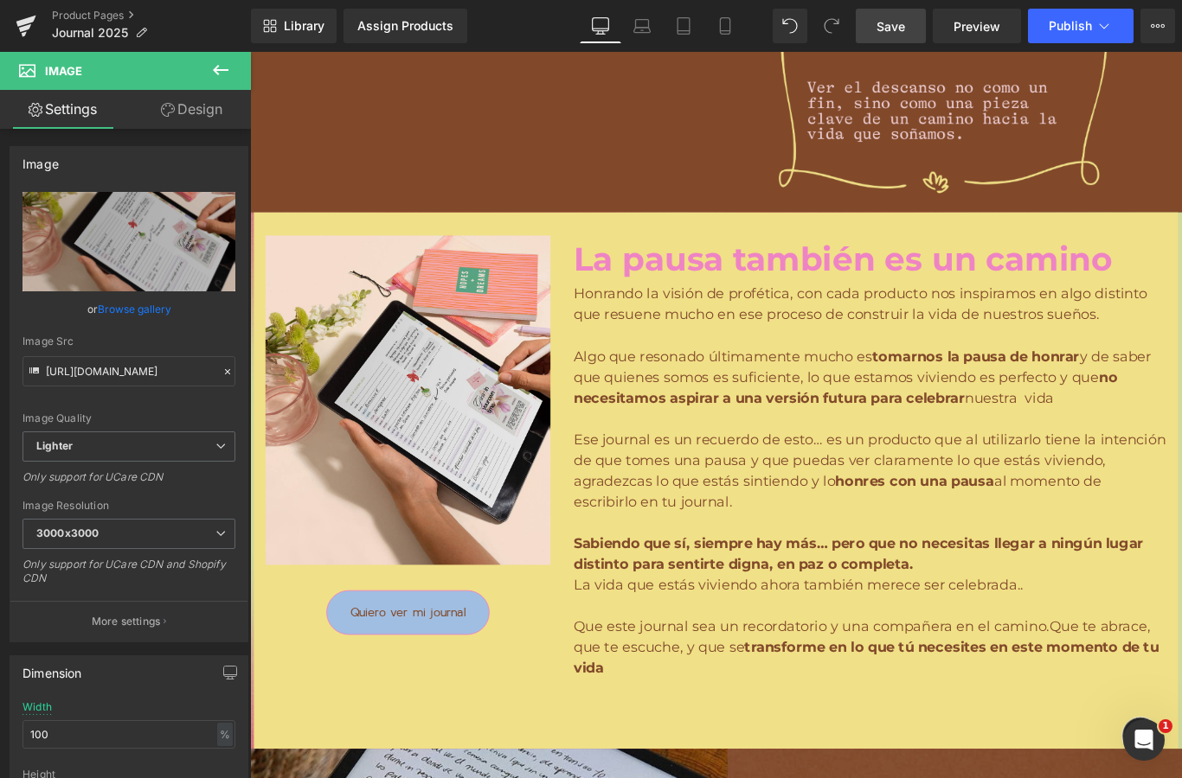
type input "C:\fakepath\IMG_2997.jpeg"
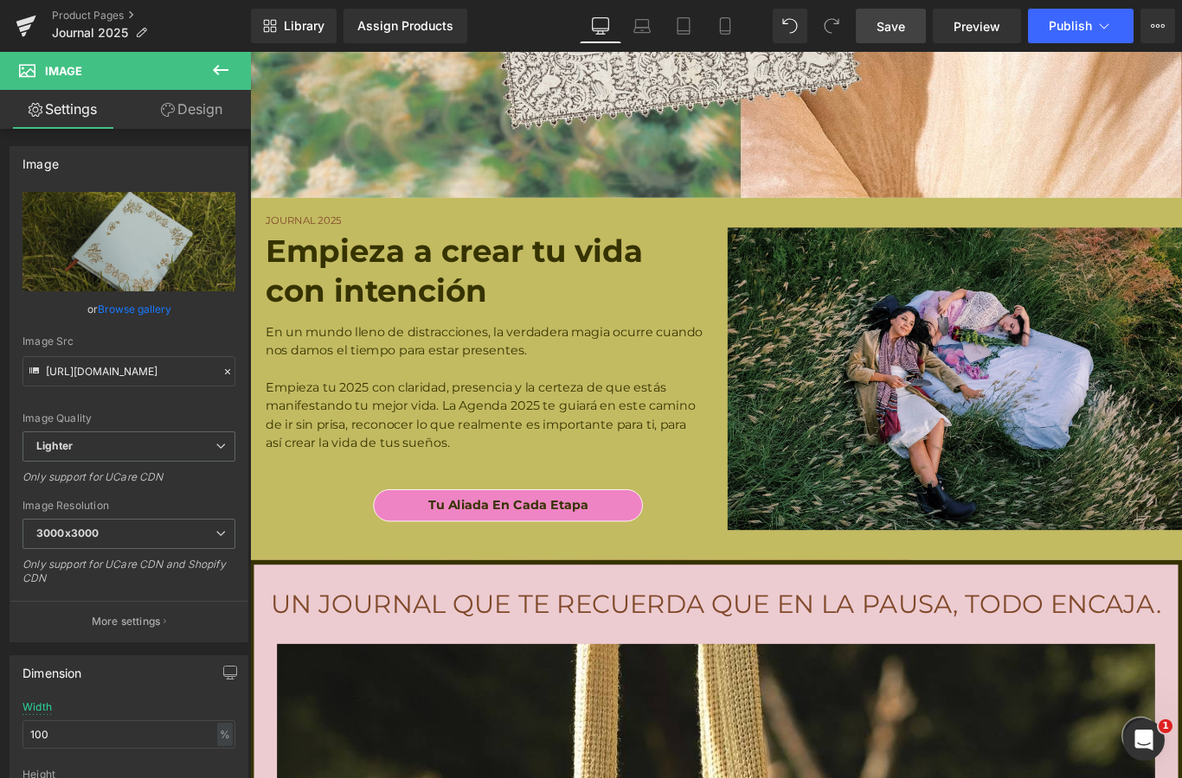
scroll to position [10679, 0]
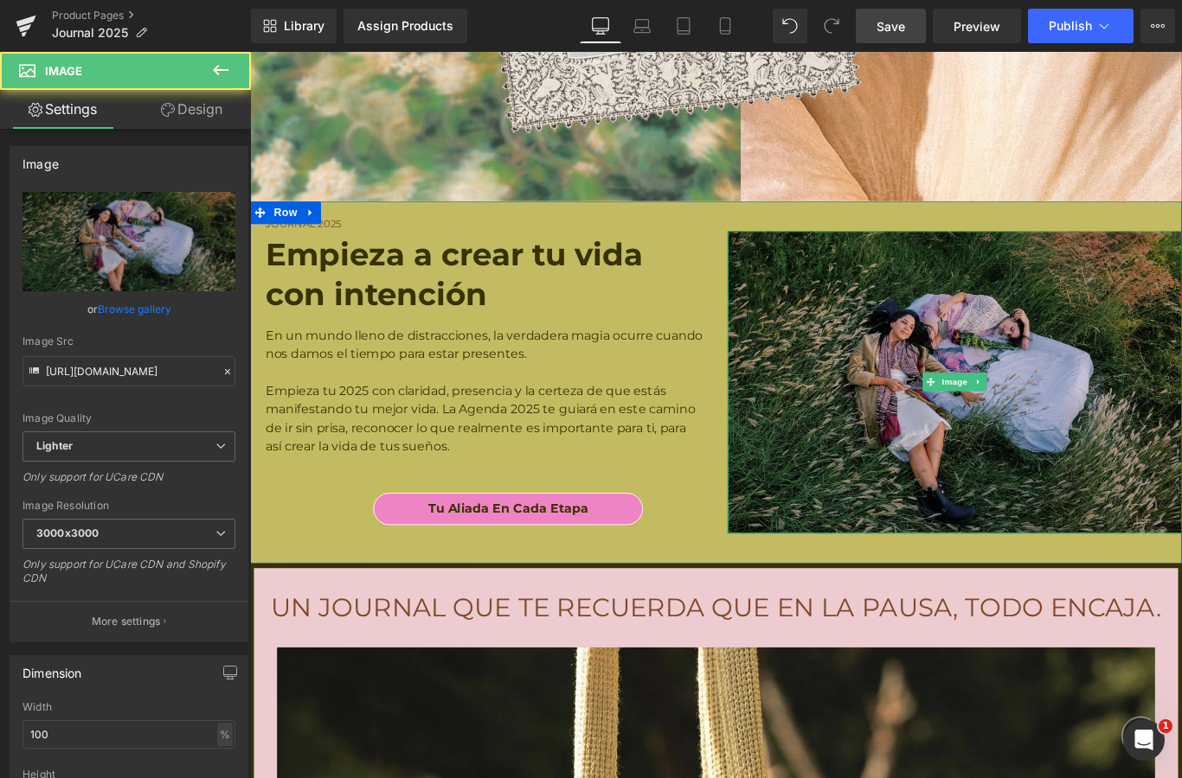
click at [952, 377] on img at bounding box center [1041, 423] width 510 height 340
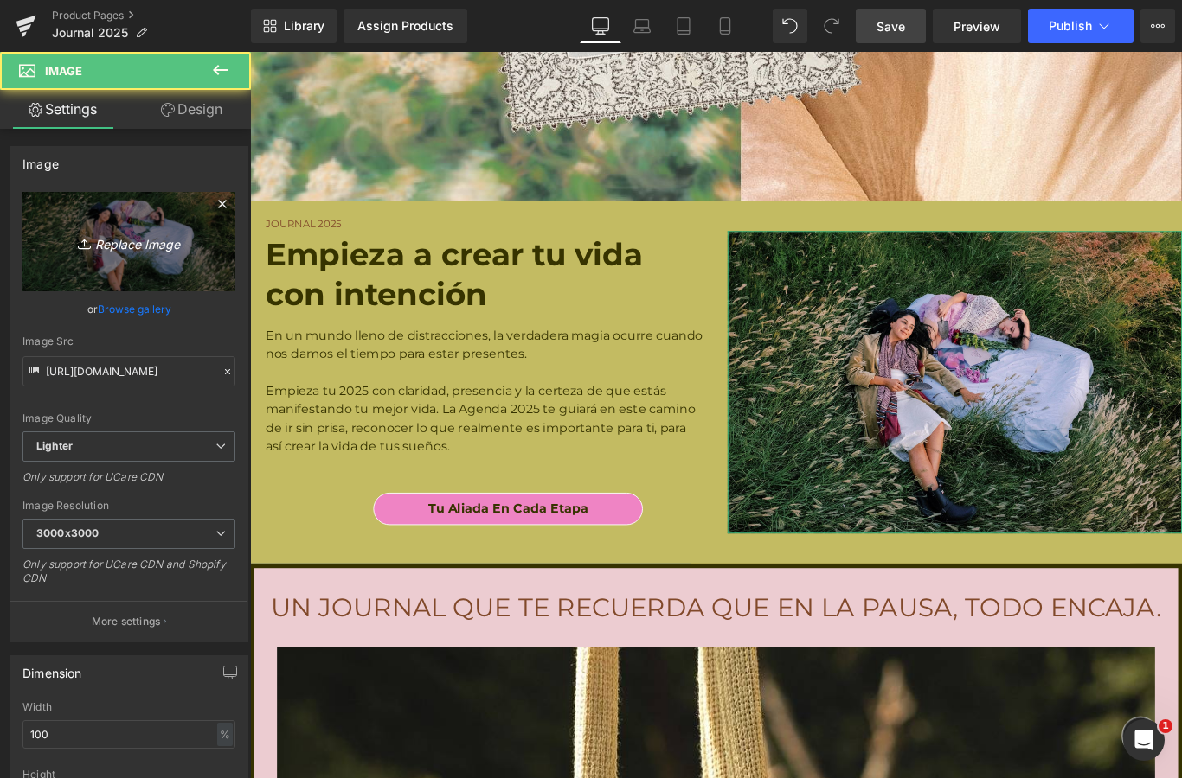
click at [72, 228] on link "Replace Image" at bounding box center [128, 241] width 213 height 99
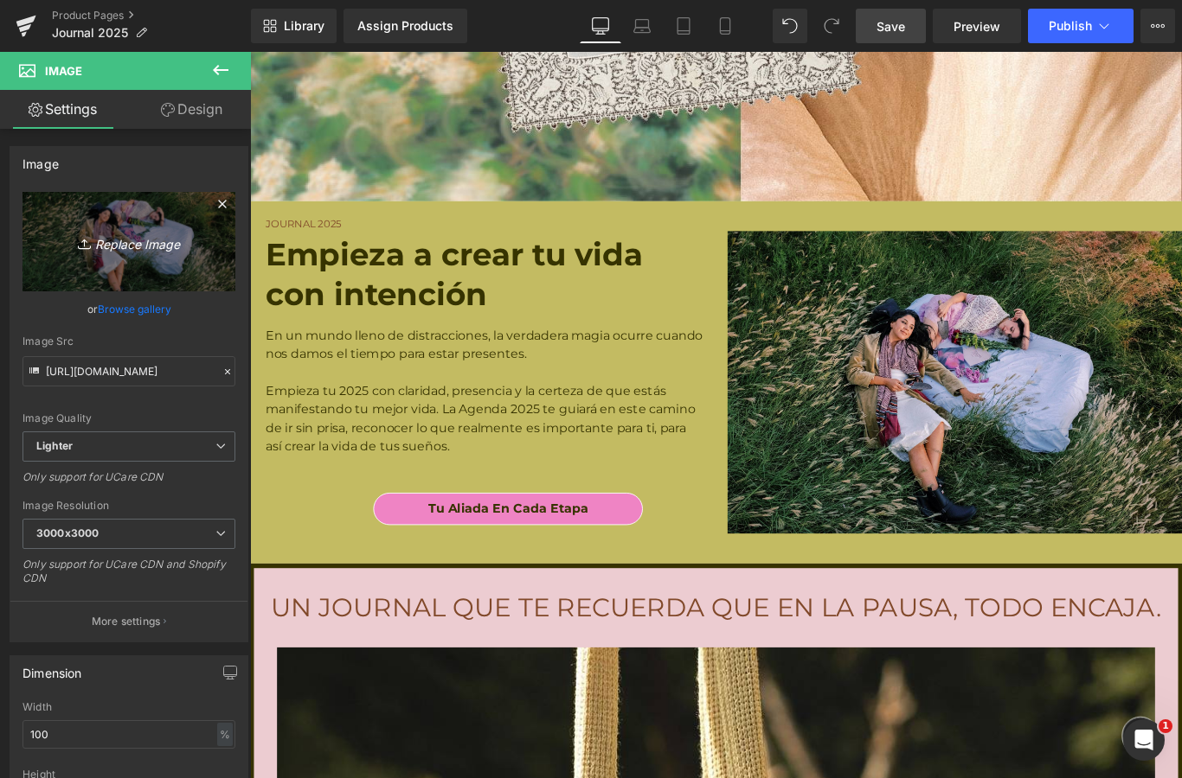
type input "C:\fakepath\Profetica-17.jpeg"
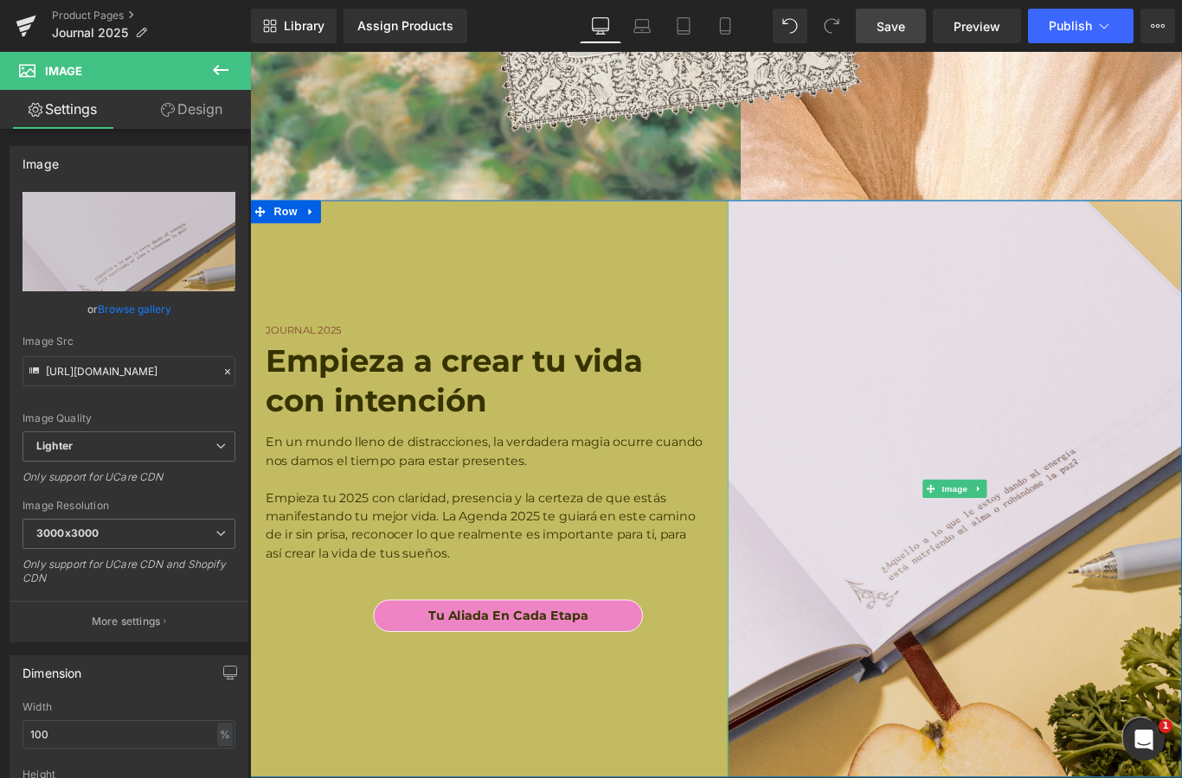
scroll to position [10673, 0]
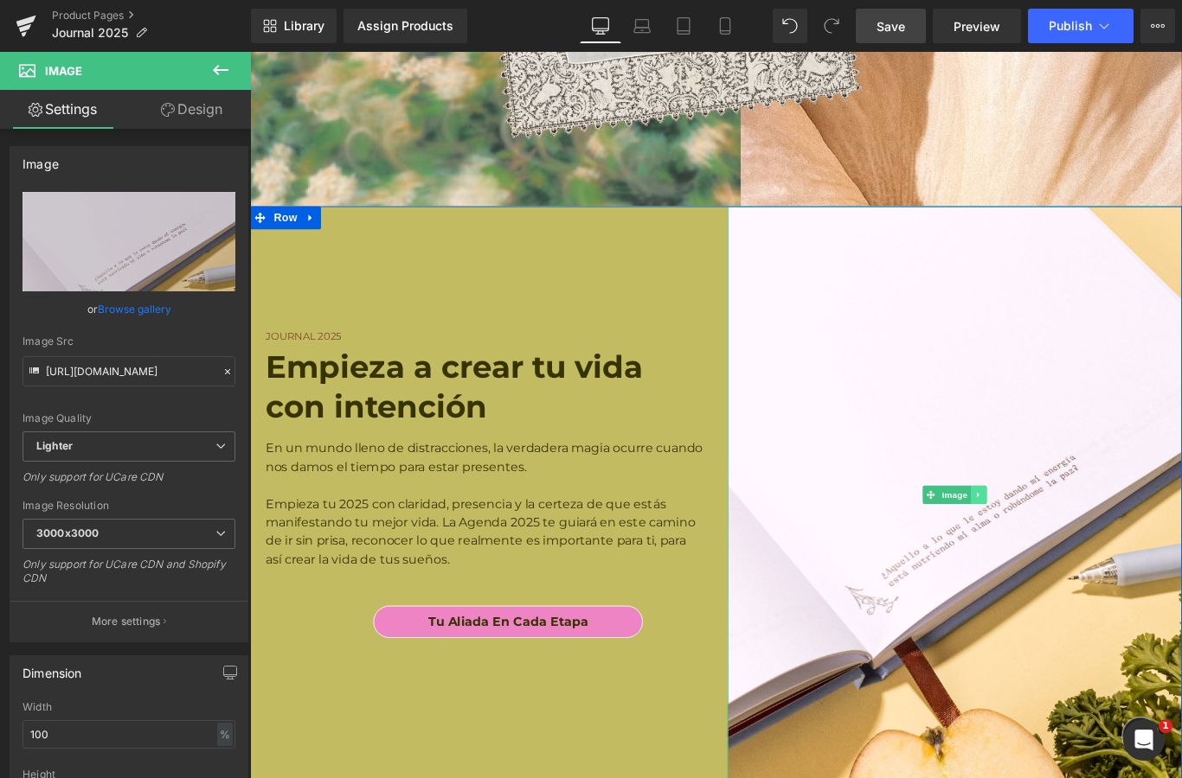
click at [1061, 540] on link at bounding box center [1069, 550] width 18 height 21
click at [1021, 548] on link "Image" at bounding box center [1005, 550] width 54 height 21
click at [185, 116] on link "Design" at bounding box center [191, 109] width 125 height 39
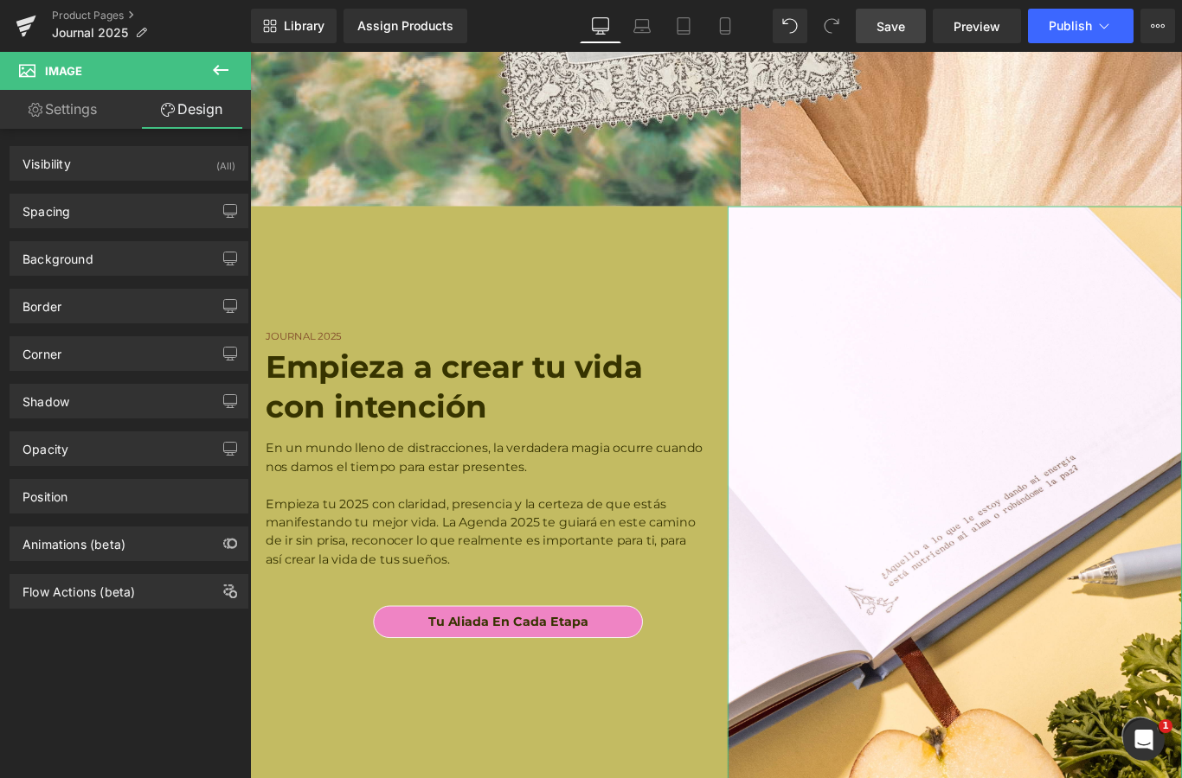
click at [67, 99] on link "Settings" at bounding box center [62, 109] width 125 height 39
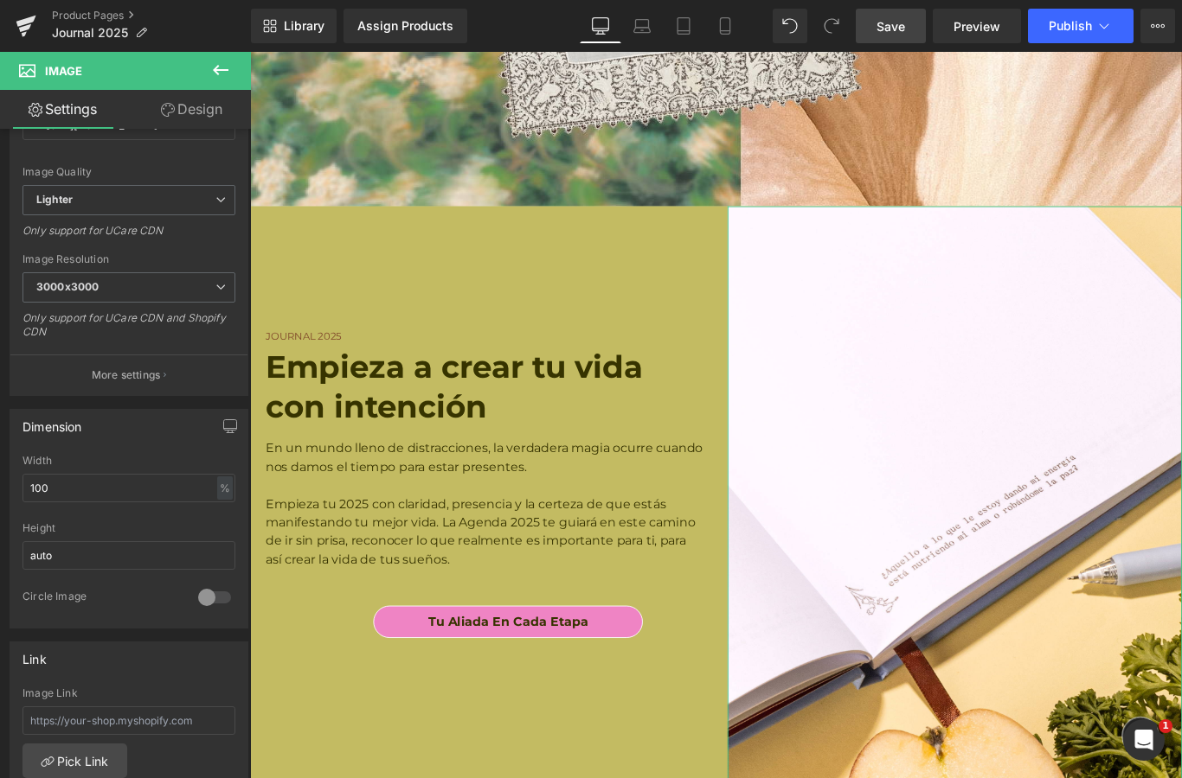
scroll to position [239, 0]
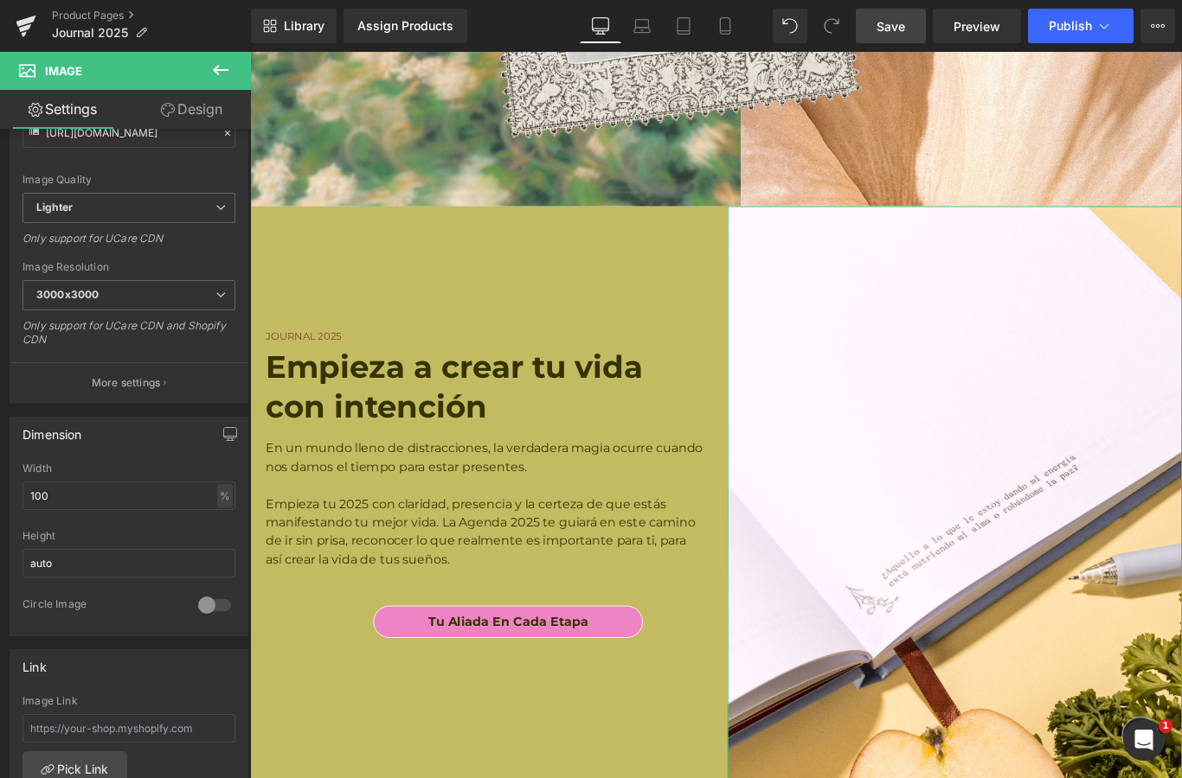
click at [201, 600] on div at bounding box center [215, 606] width 42 height 28
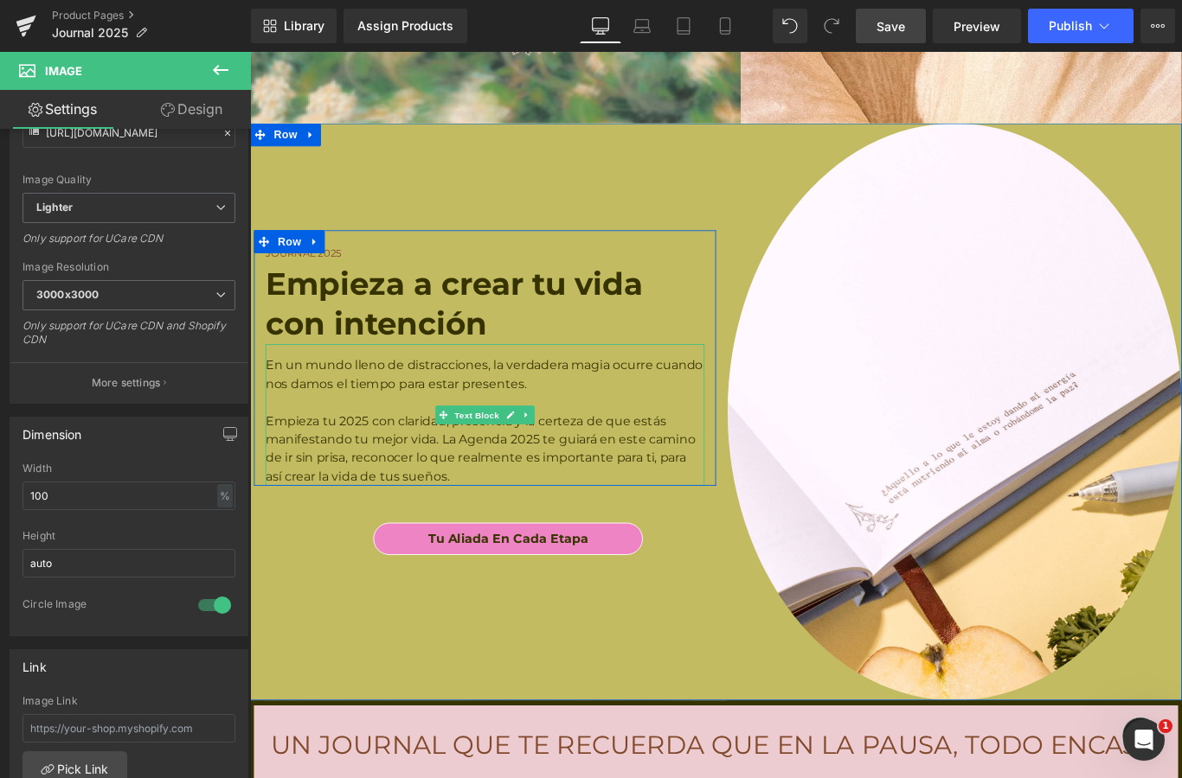
scroll to position [10763, 0]
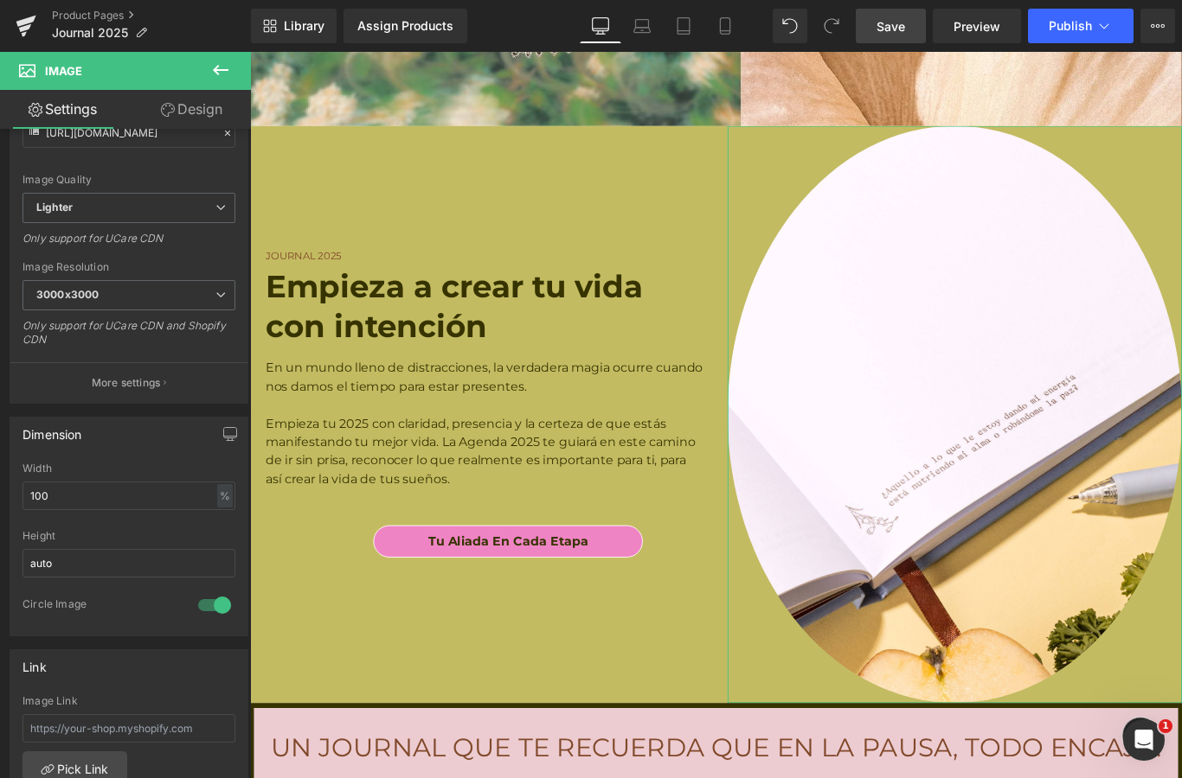
click at [217, 614] on div at bounding box center [215, 606] width 42 height 28
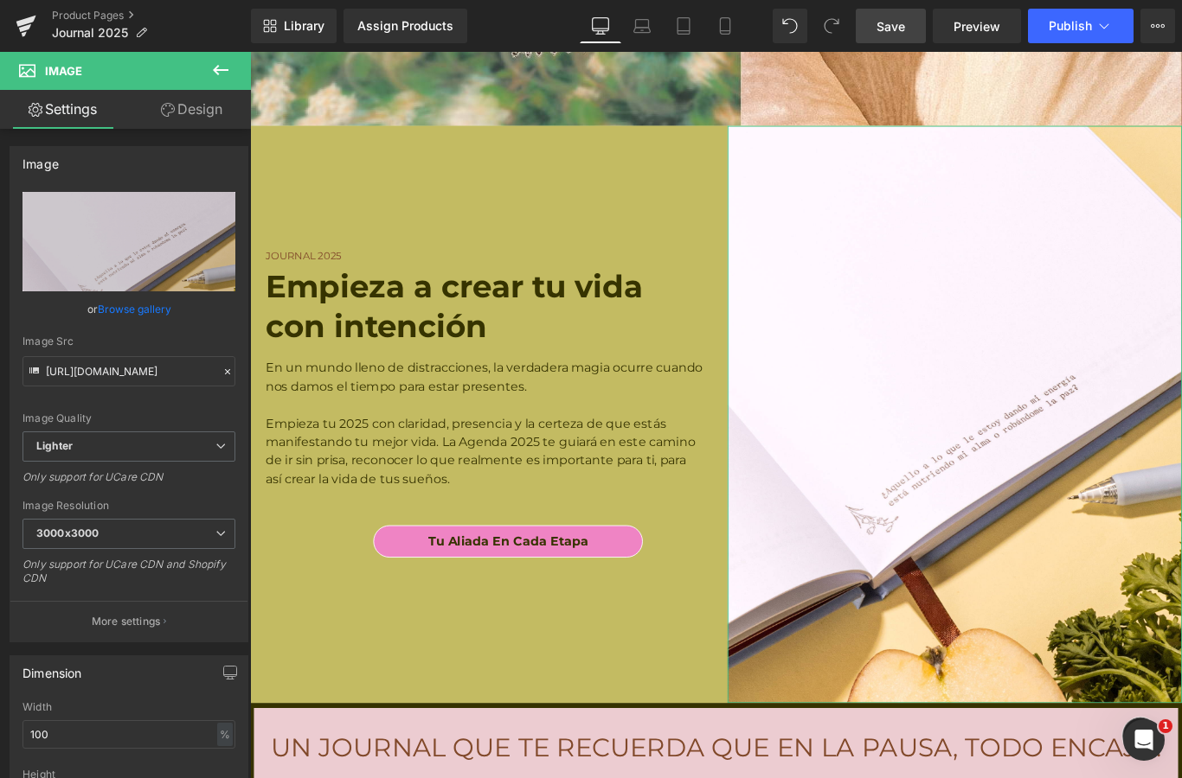
scroll to position [0, 0]
click at [167, 104] on icon at bounding box center [168, 110] width 14 height 14
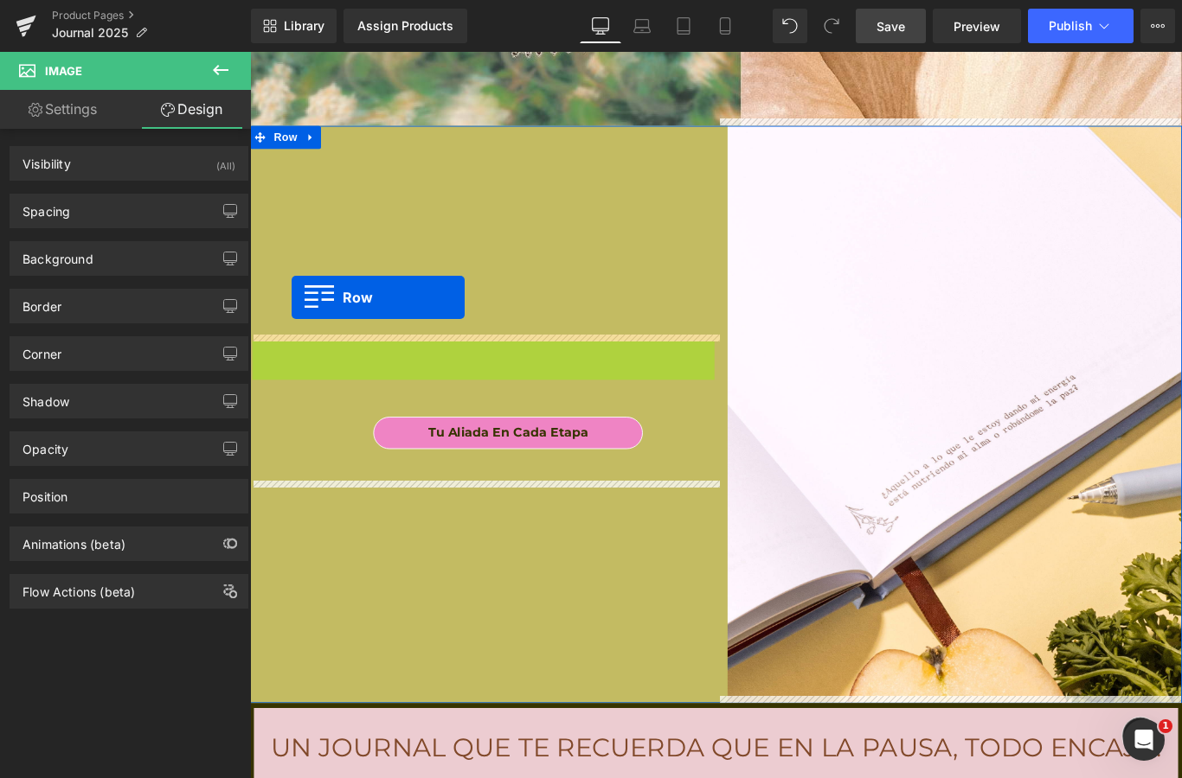
drag, startPoint x: 292, startPoint y: 269, endPoint x: 297, endPoint y: 326, distance: 57.3
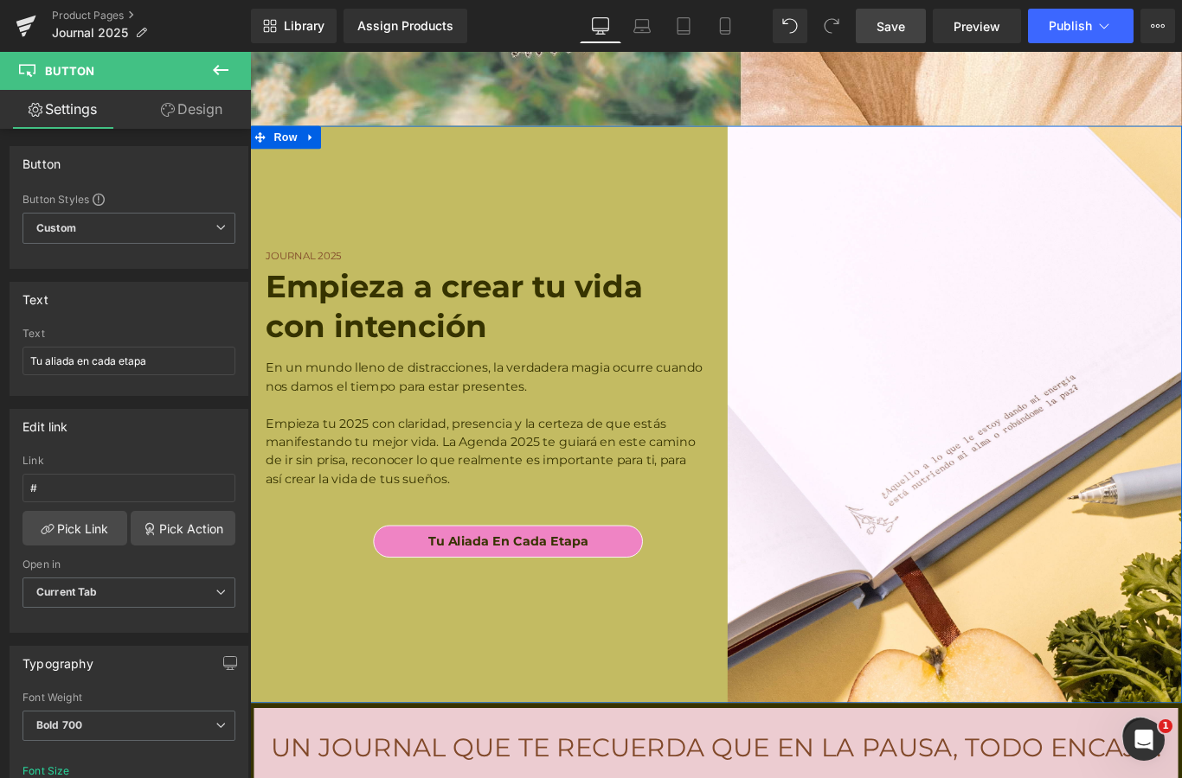
click at [554, 668] on div "Journal 2025 Heading Empieza a crear tu vida con intención Heading En un mundo …" at bounding box center [511, 460] width 523 height 650
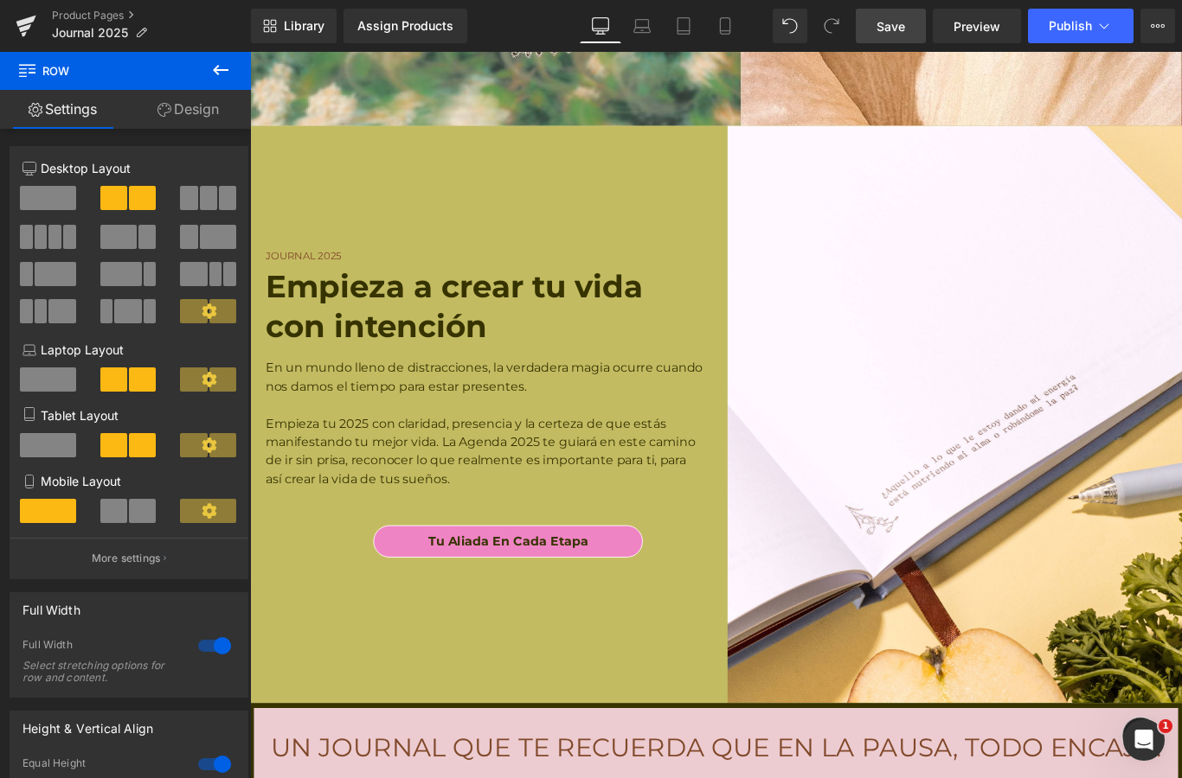
click at [893, 23] on span "Save" at bounding box center [890, 26] width 29 height 18
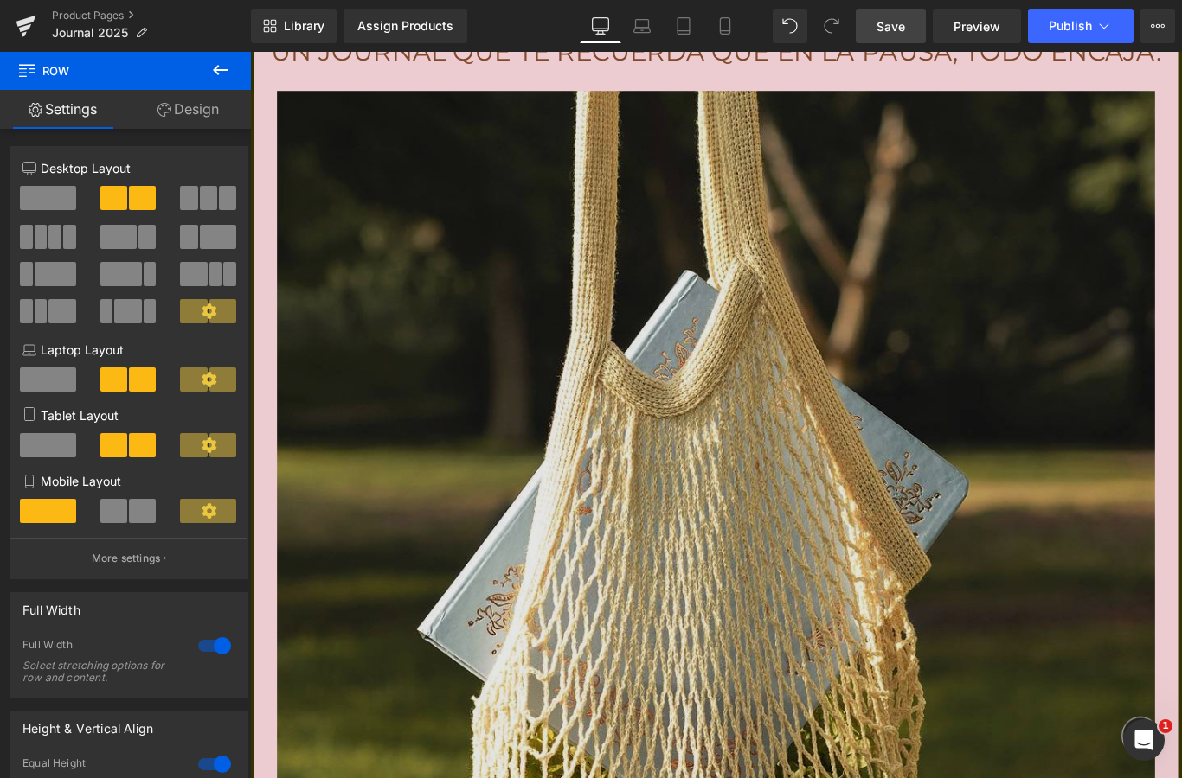
scroll to position [11490, 0]
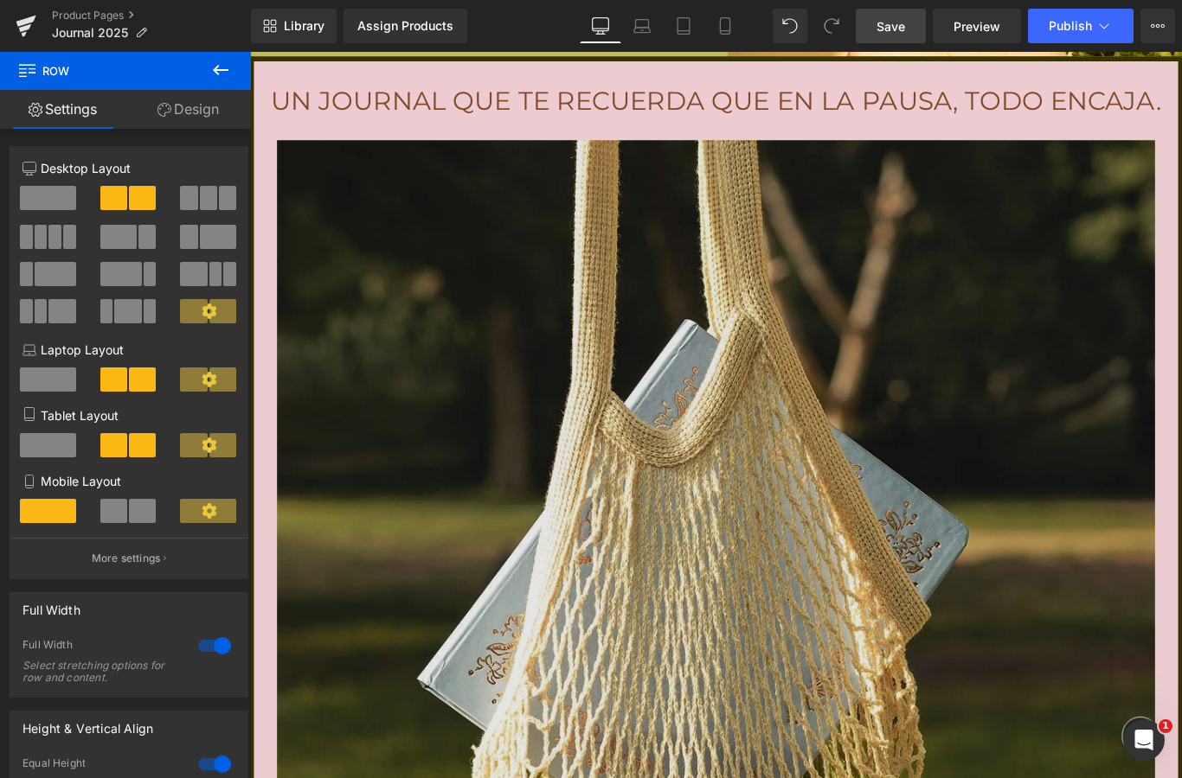
click at [622, 442] on img at bounding box center [773, 767] width 986 height 1233
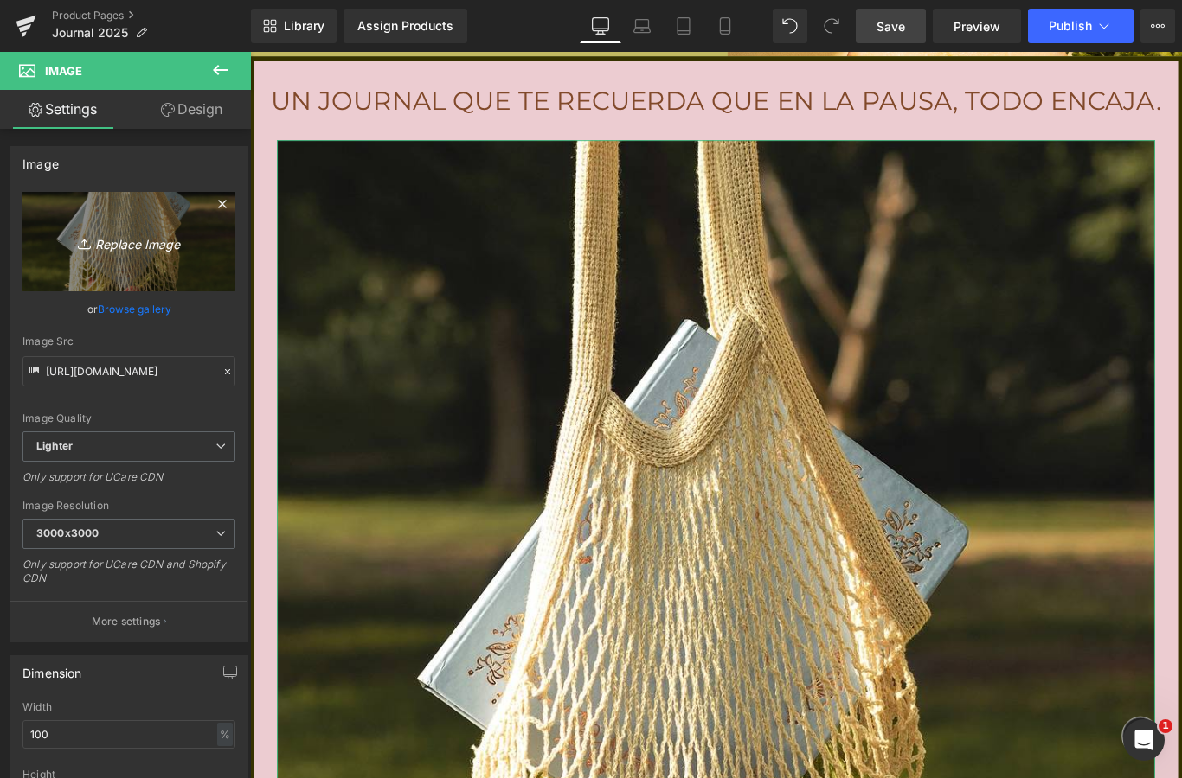
click at [122, 244] on icon "Replace Image" at bounding box center [129, 242] width 138 height 22
type input "C:\fakepath\IMG_2993.jpeg"
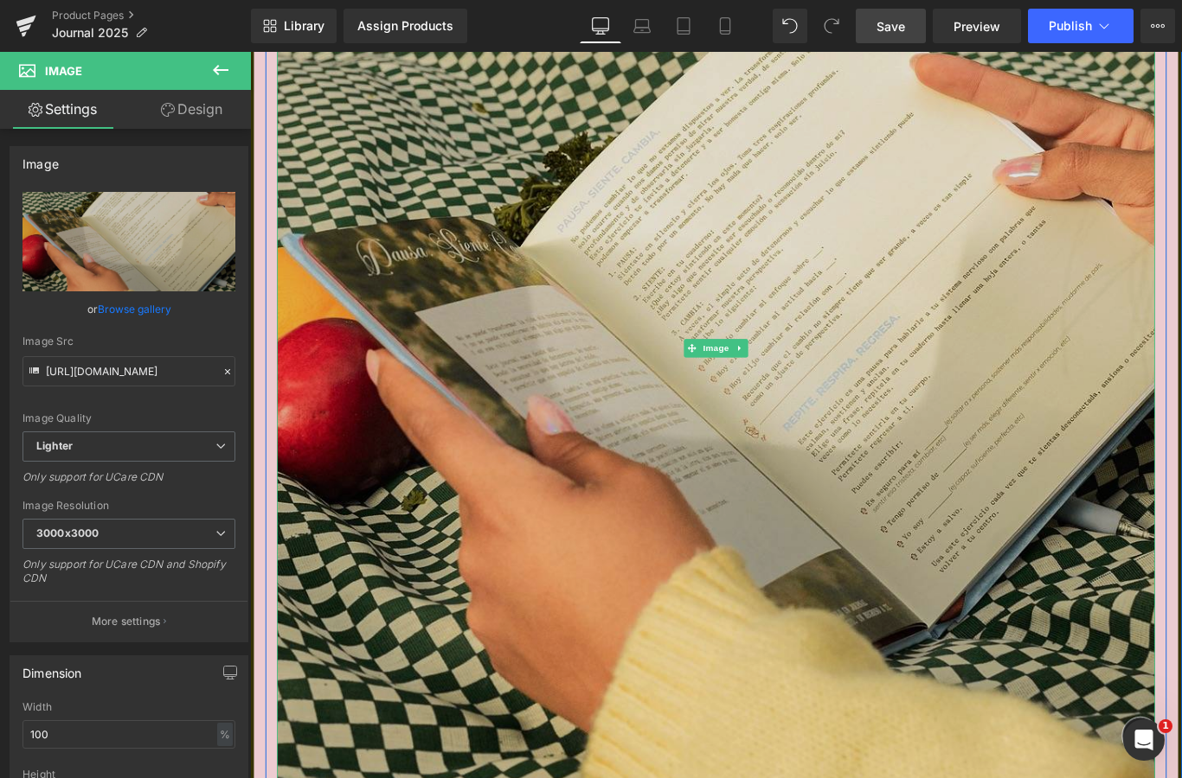
scroll to position [11884, 0]
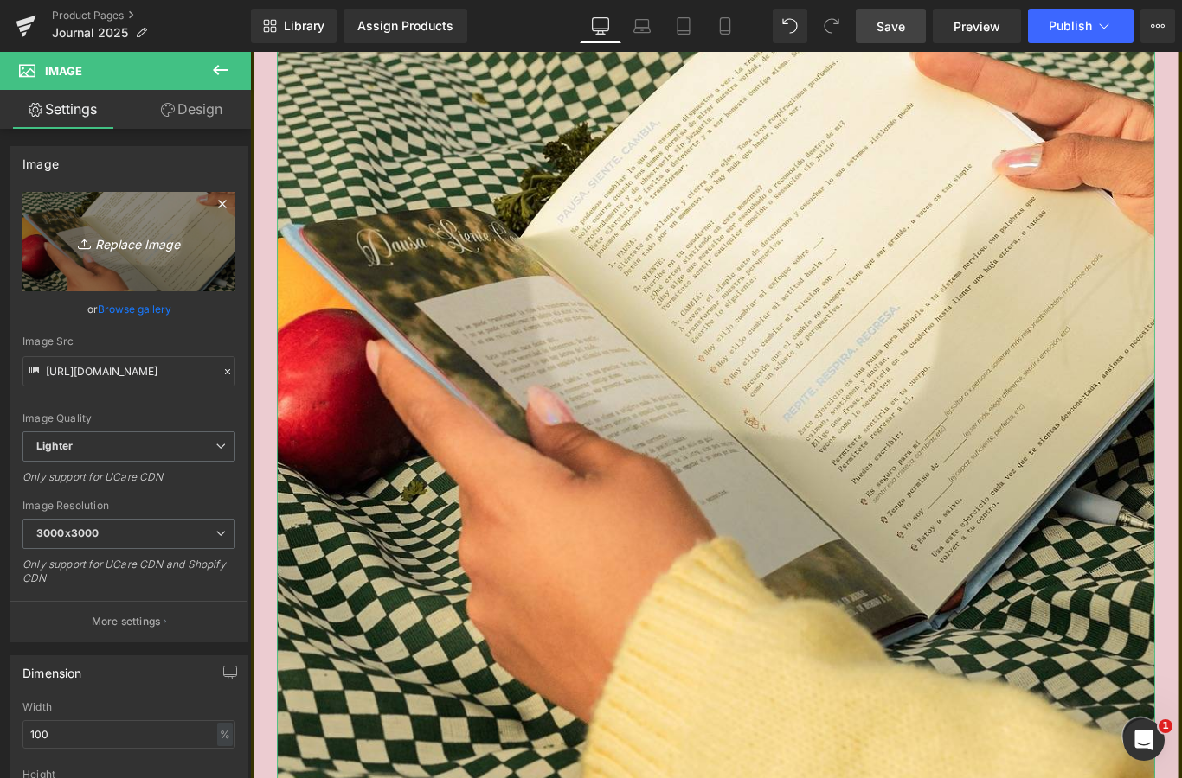
click at [141, 253] on icon "Replace Image" at bounding box center [129, 242] width 138 height 22
type input "C:\fakepath\IMG_3009.jpeg"
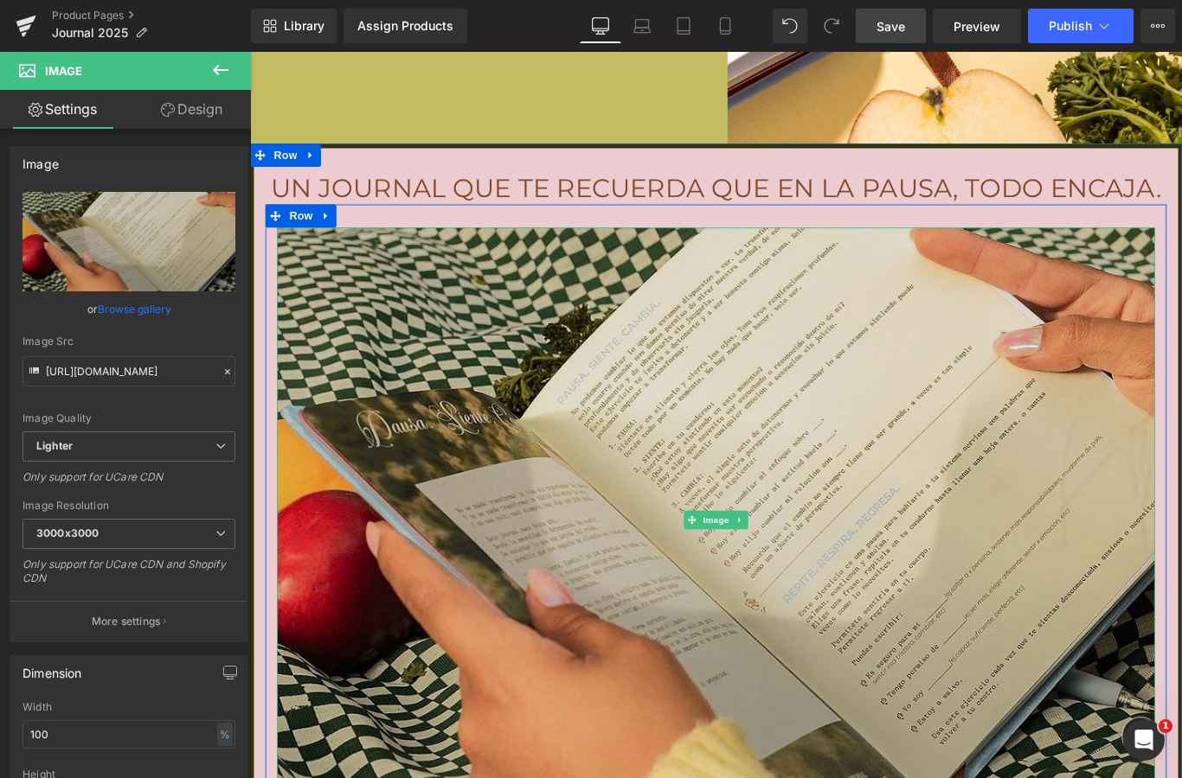
scroll to position [11385, 0]
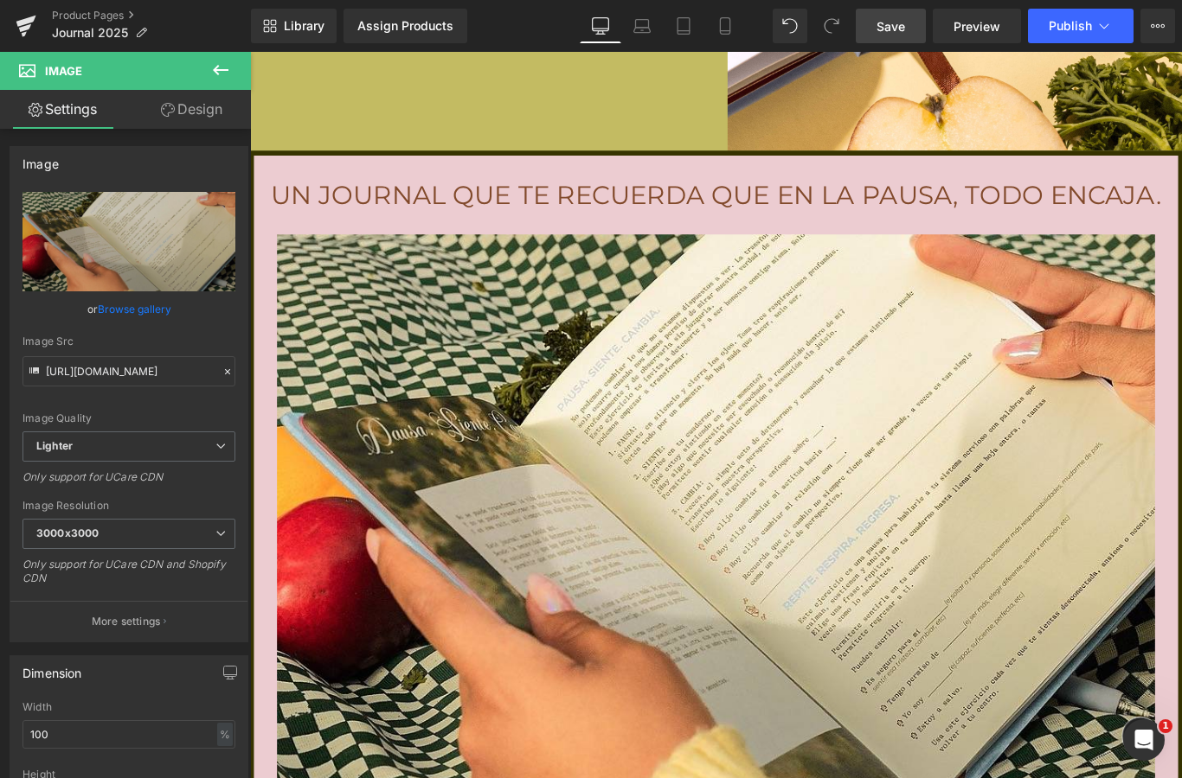
click at [874, 24] on link "Save" at bounding box center [890, 26] width 70 height 35
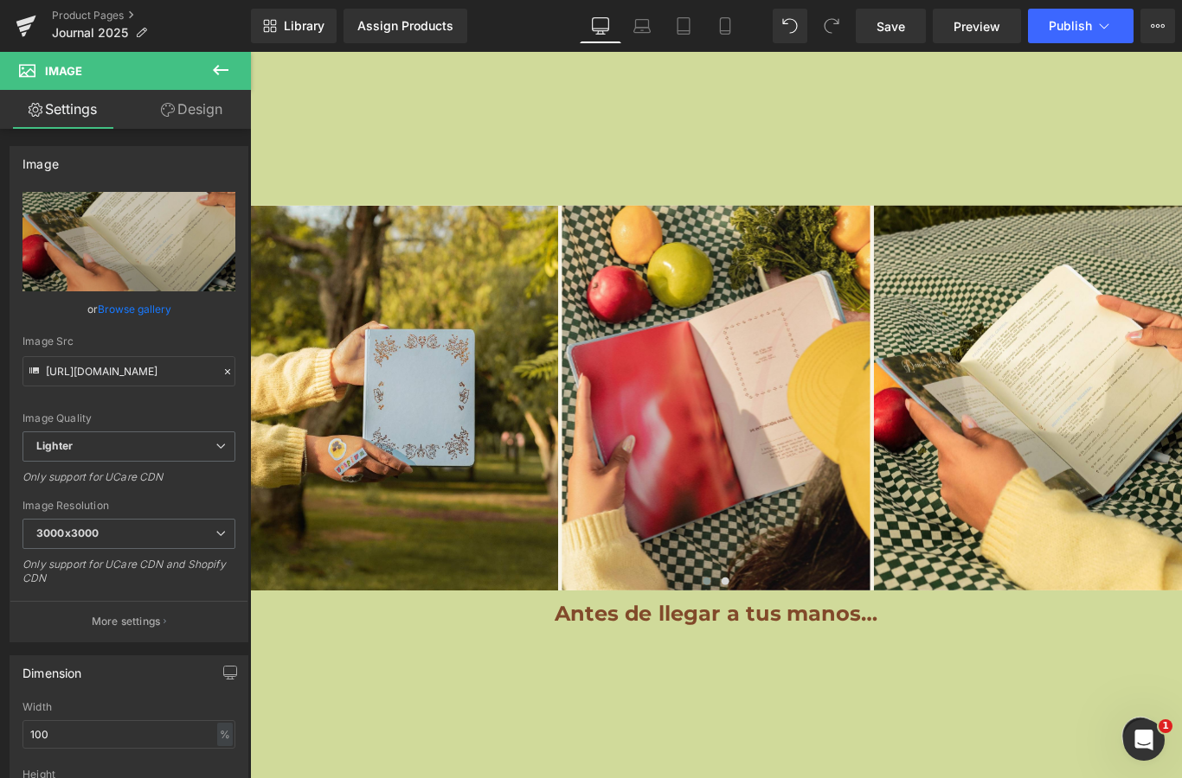
scroll to position [12729, 0]
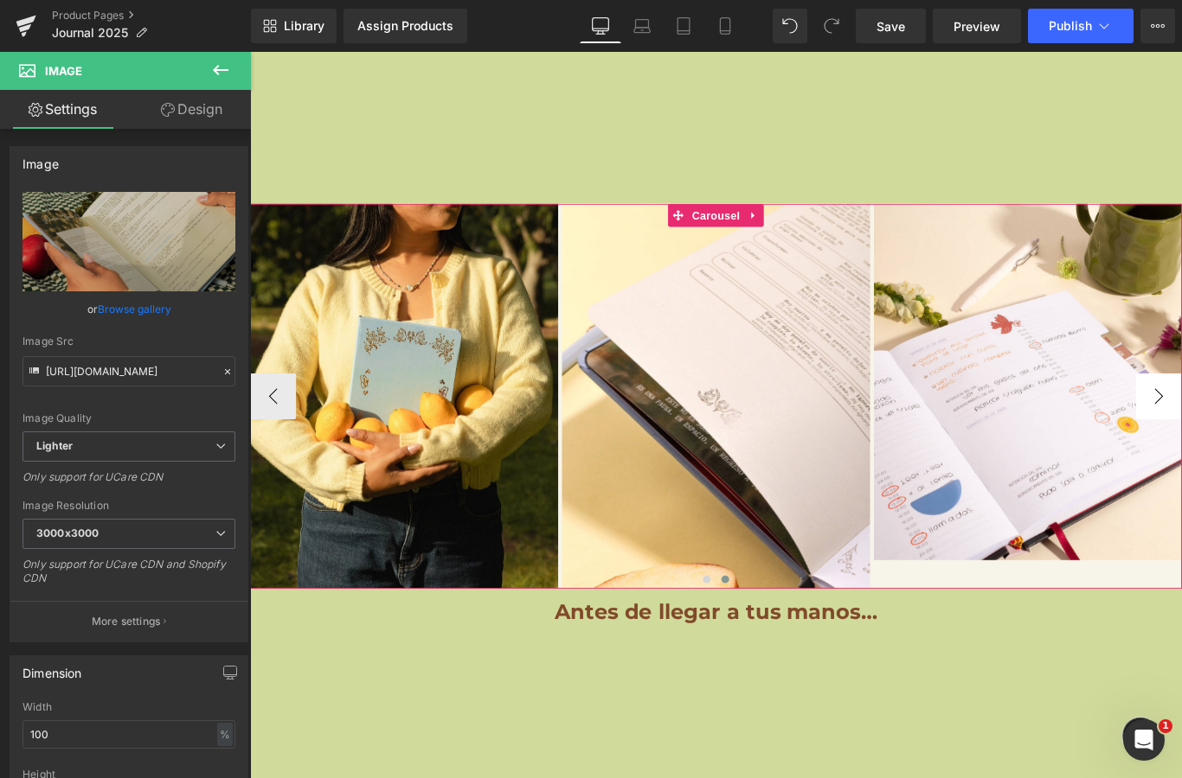
click at [267, 419] on button "‹" at bounding box center [276, 439] width 52 height 52
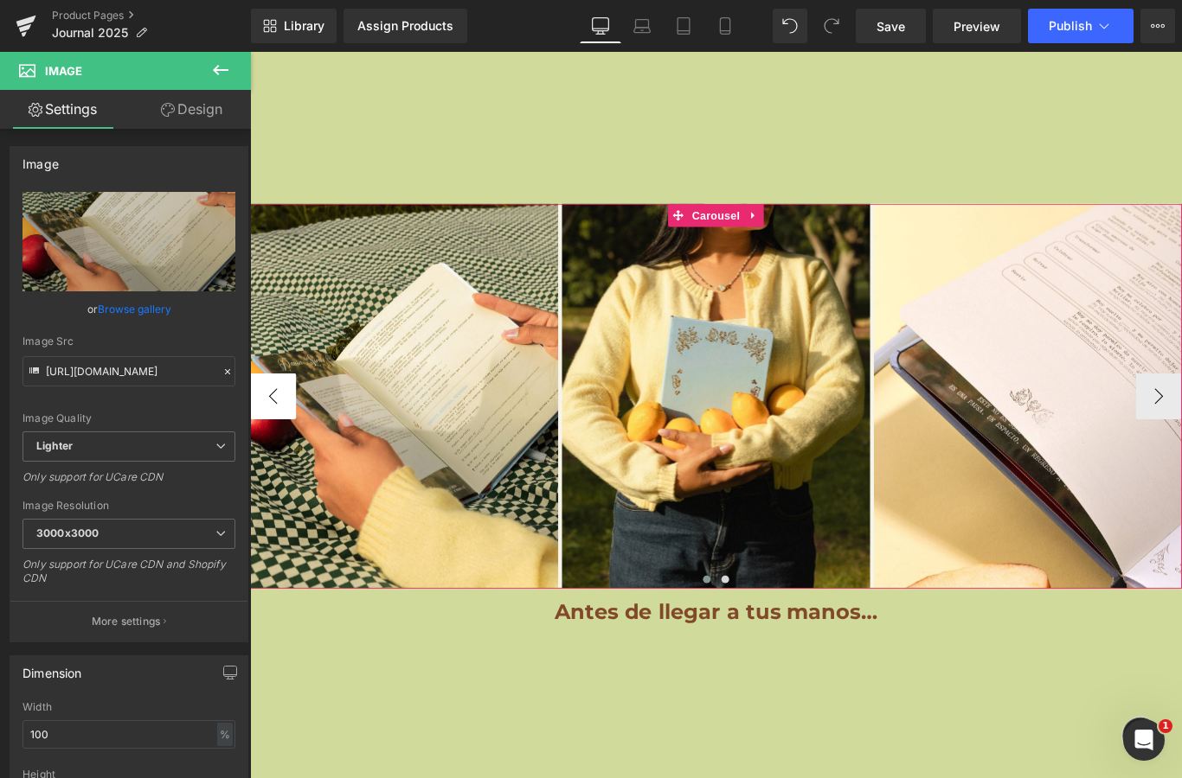
click at [267, 419] on button "‹" at bounding box center [276, 439] width 52 height 52
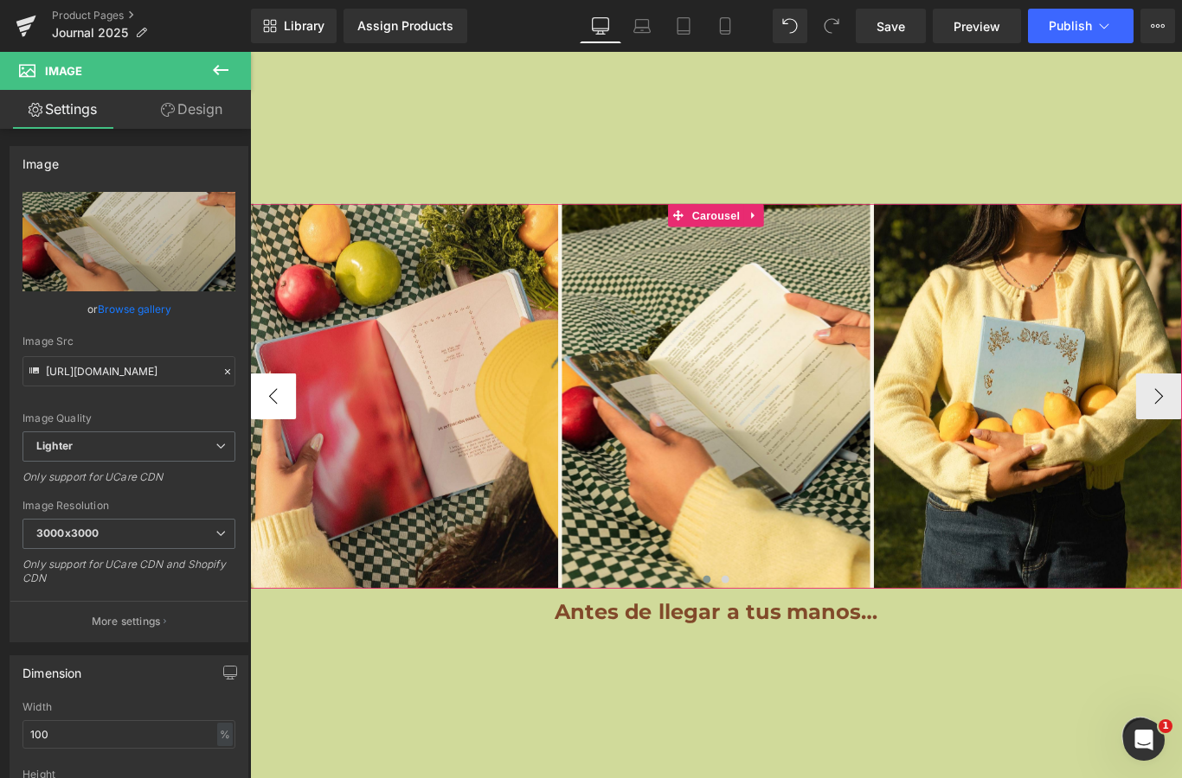
click at [267, 419] on button "‹" at bounding box center [276, 439] width 52 height 52
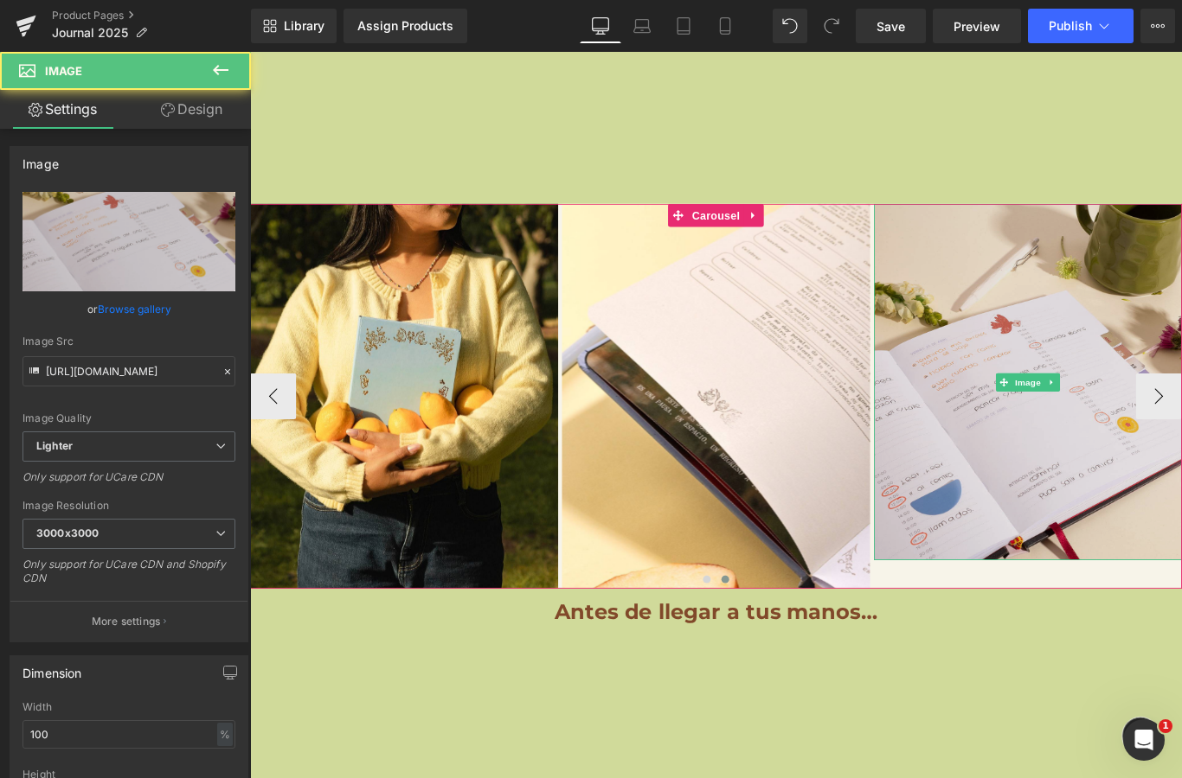
click at [1124, 363] on img at bounding box center [1124, 422] width 346 height 400
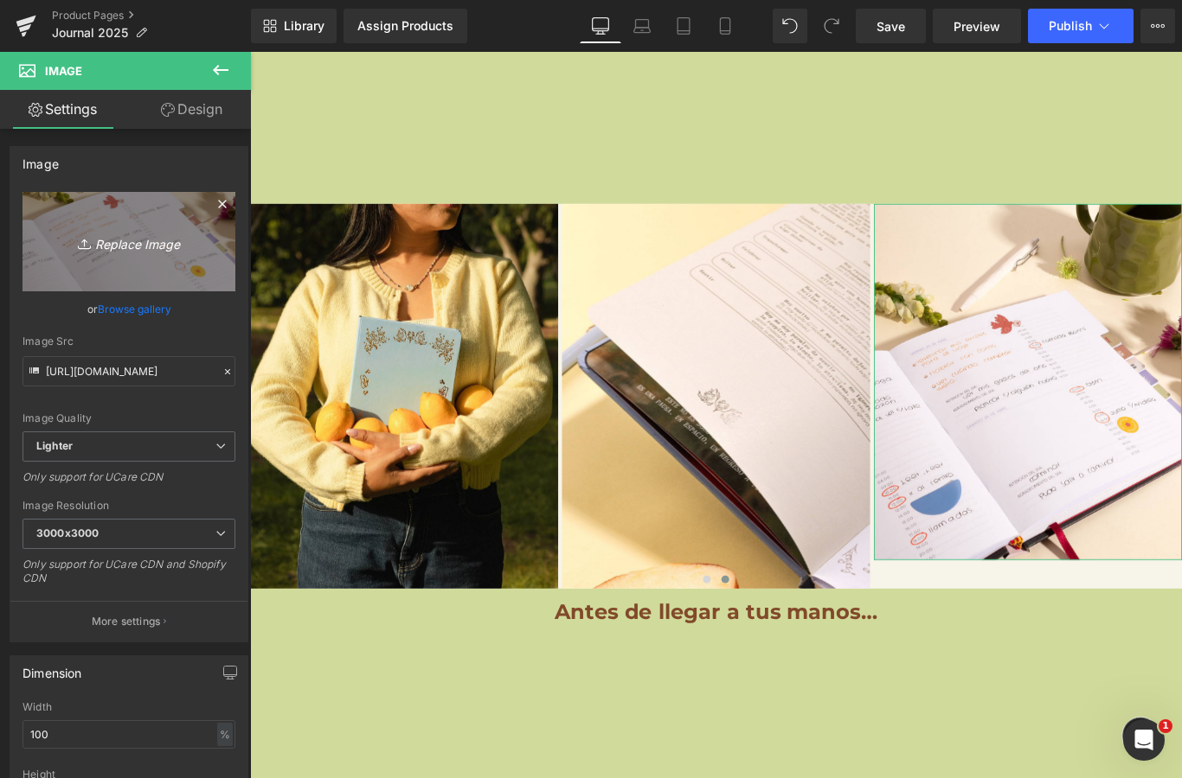
click at [155, 253] on icon "Replace Image" at bounding box center [129, 242] width 138 height 22
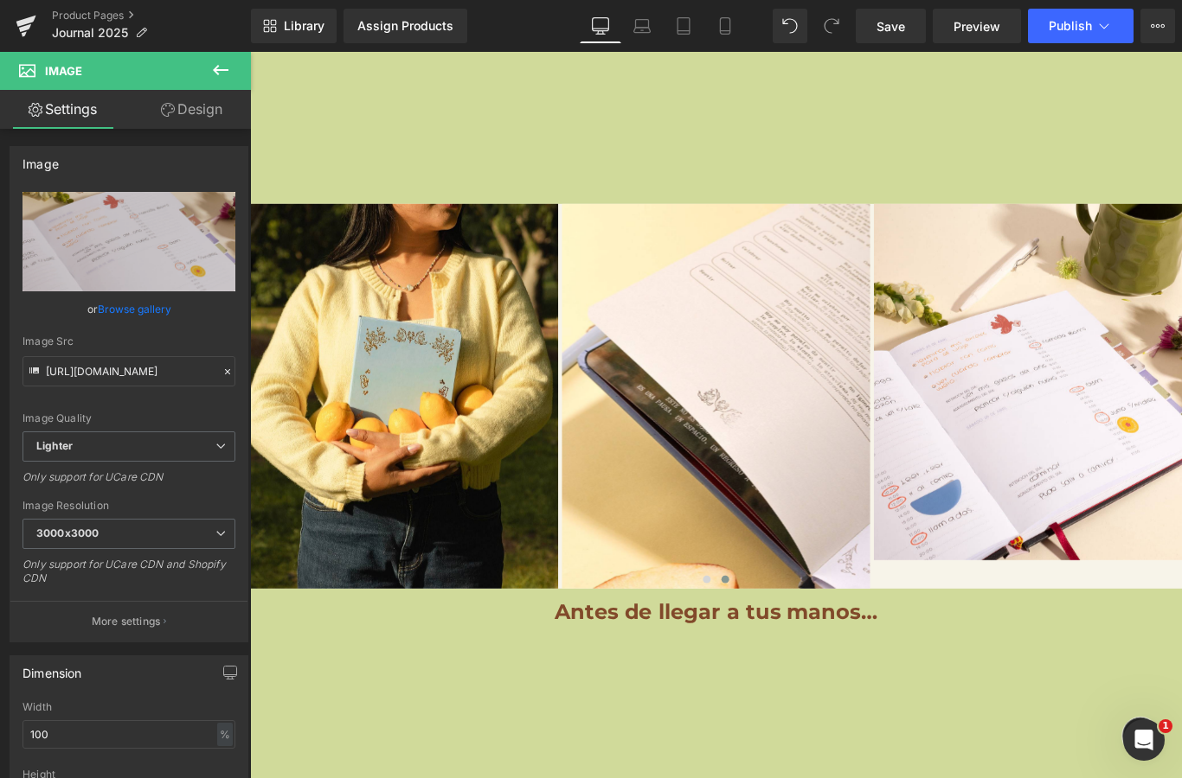
type input "C:\fakepath\IMG_3007.jpeg"
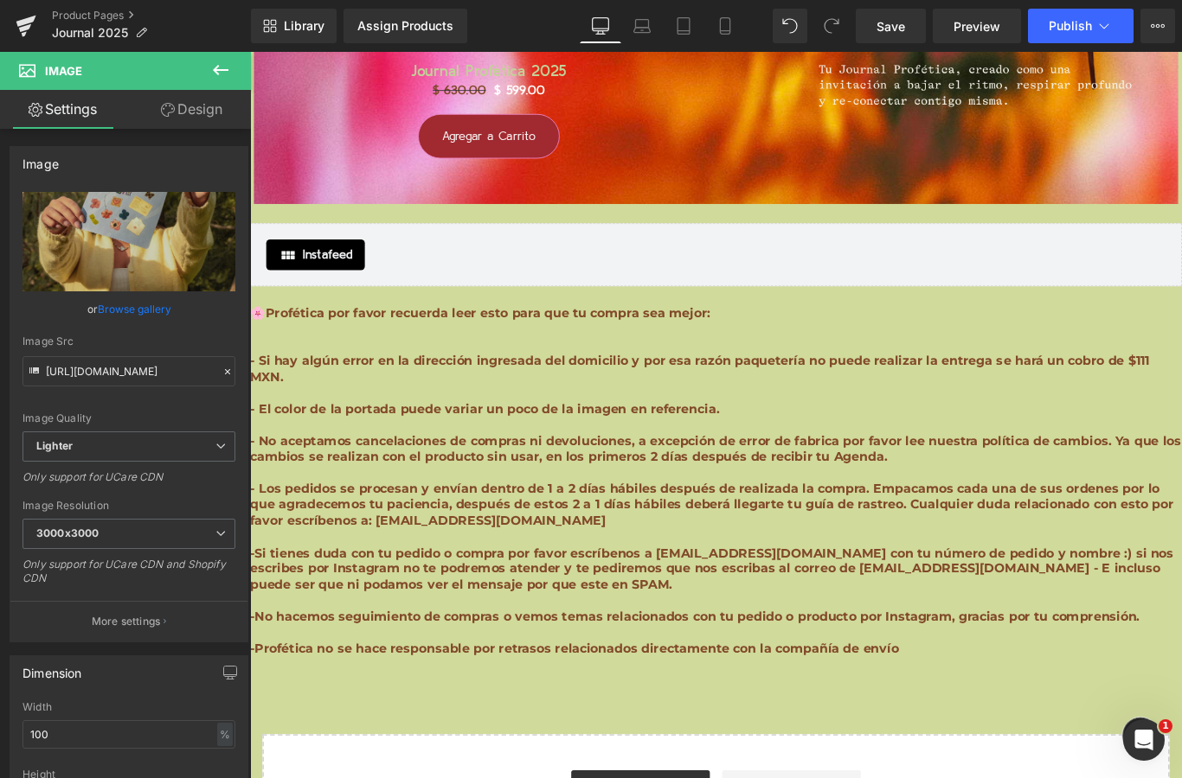
scroll to position [18705, 0]
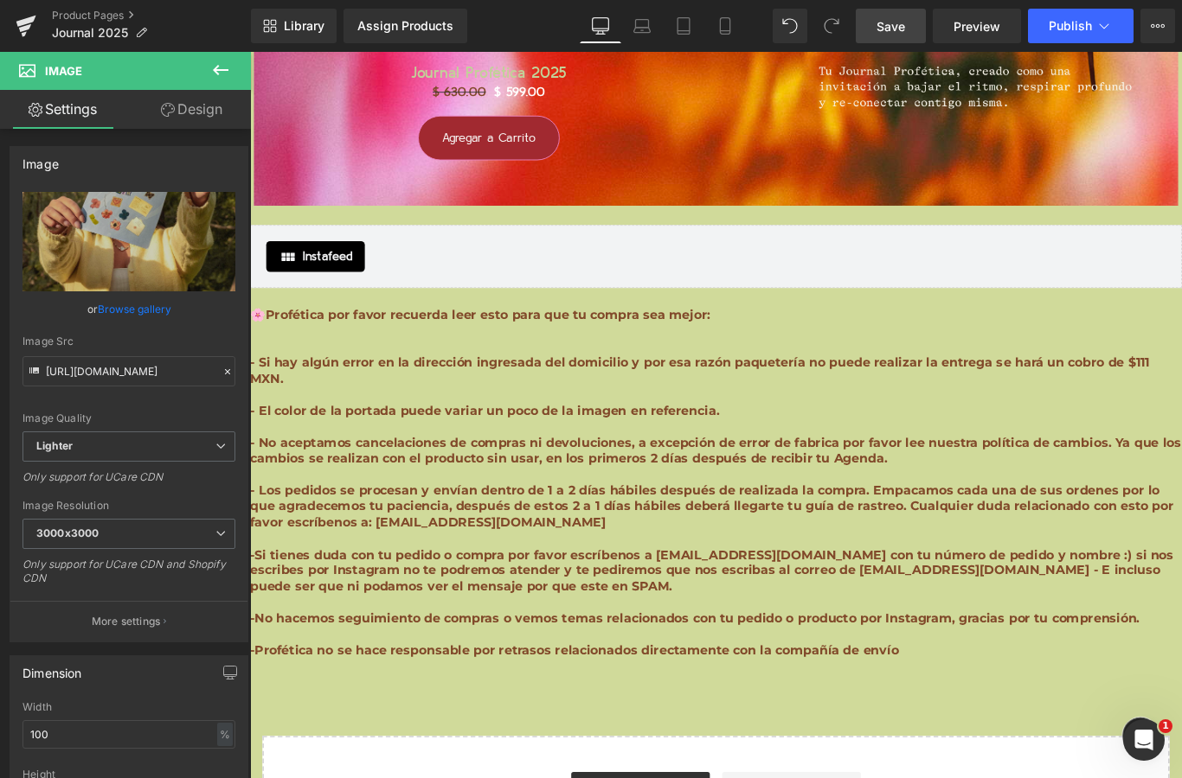
click at [906, 21] on link "Save" at bounding box center [890, 26] width 70 height 35
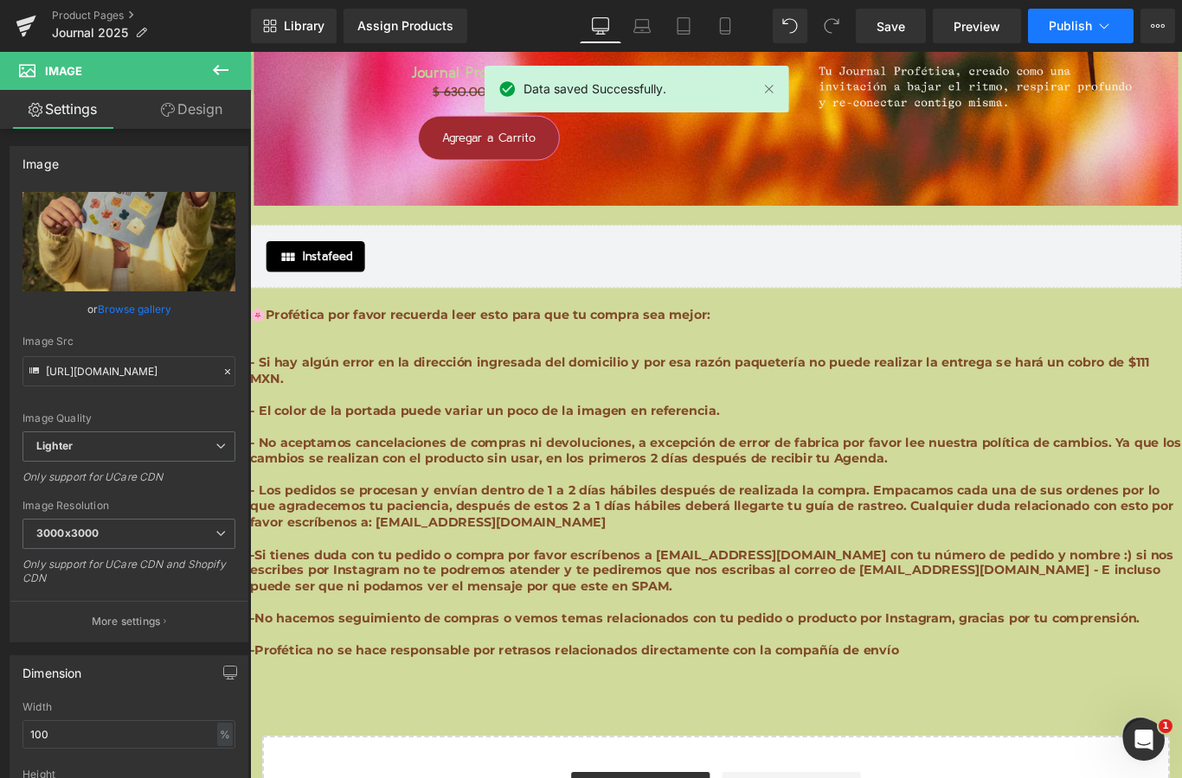
click at [1048, 31] on span "Publish" at bounding box center [1069, 26] width 43 height 14
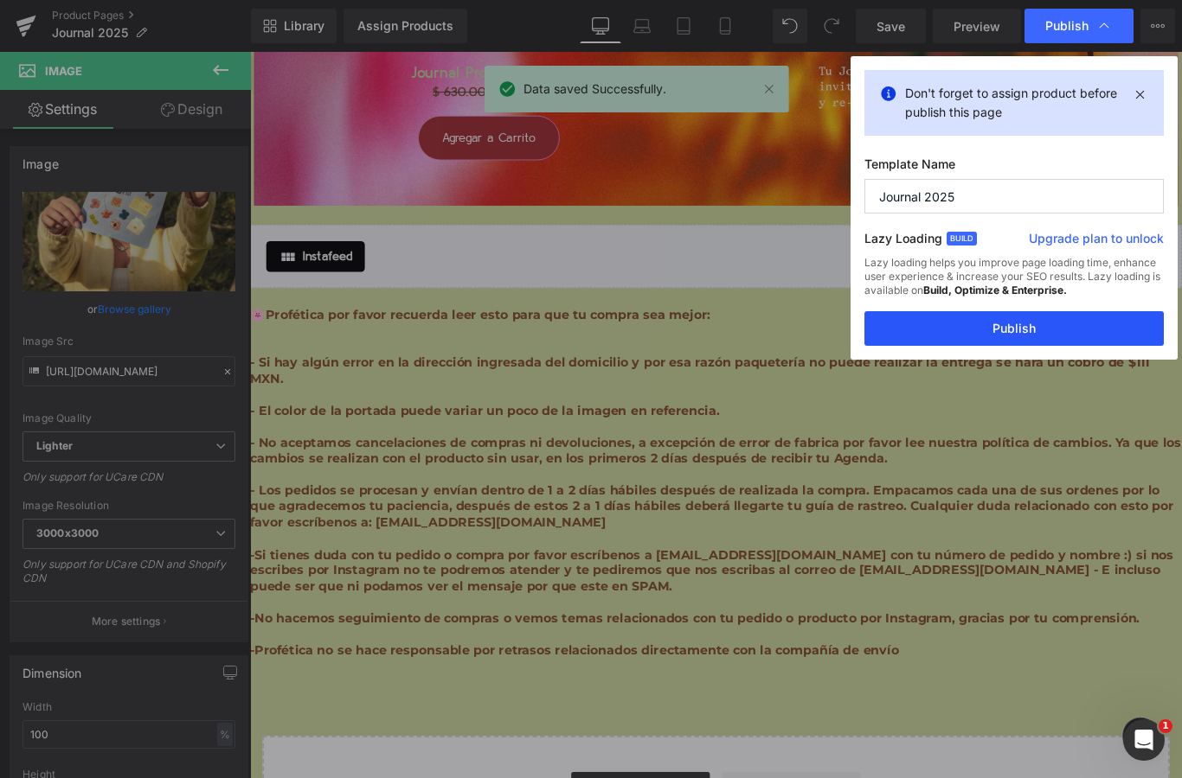
click at [1039, 322] on button "Publish" at bounding box center [1013, 328] width 299 height 35
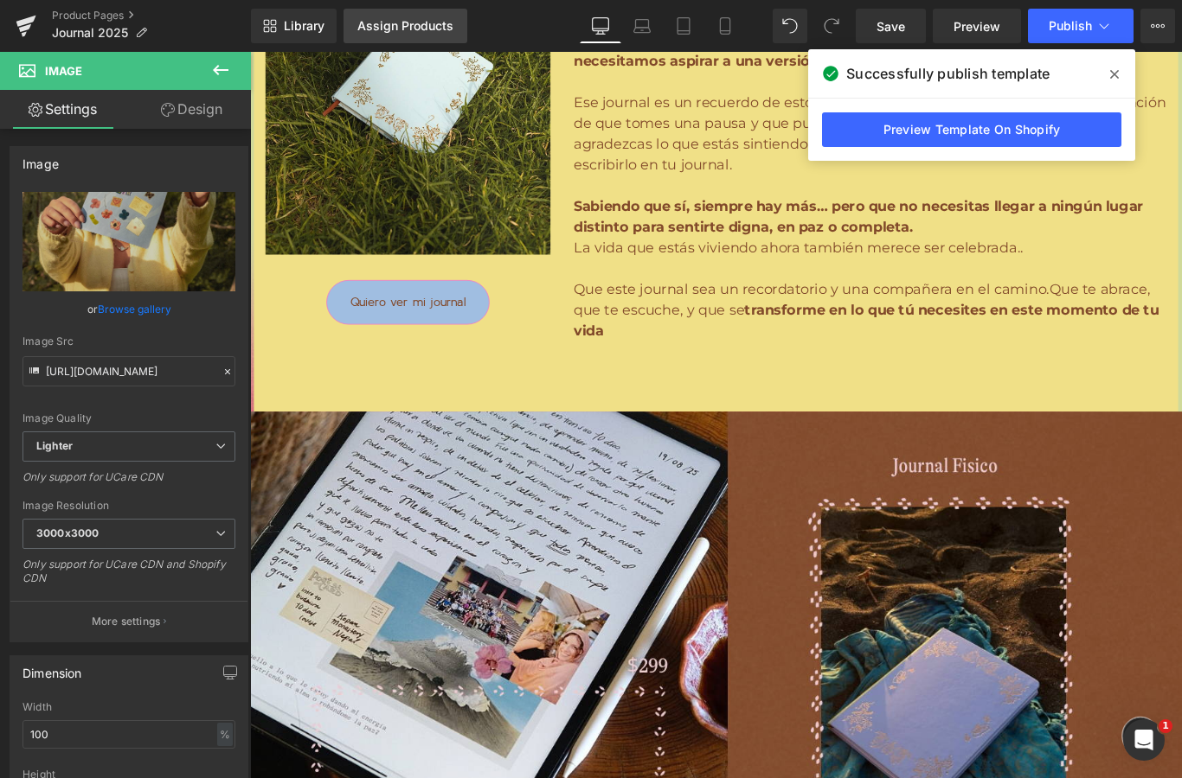
scroll to position [2790, 0]
